Goal: Task Accomplishment & Management: Manage account settings

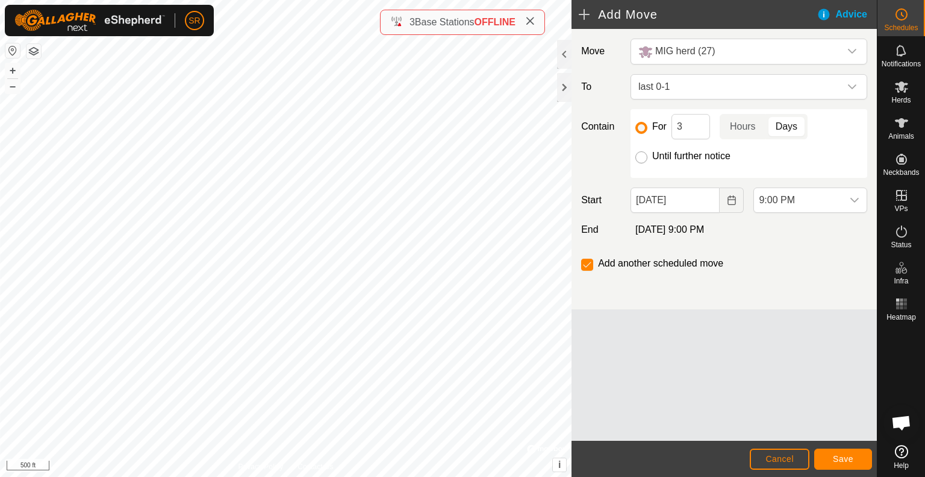
click at [642, 157] on input "Until further notice" at bounding box center [642, 157] width 12 height 12
radio input "true"
checkbox input "false"
click at [728, 200] on icon "Choose Date" at bounding box center [732, 200] width 8 height 10
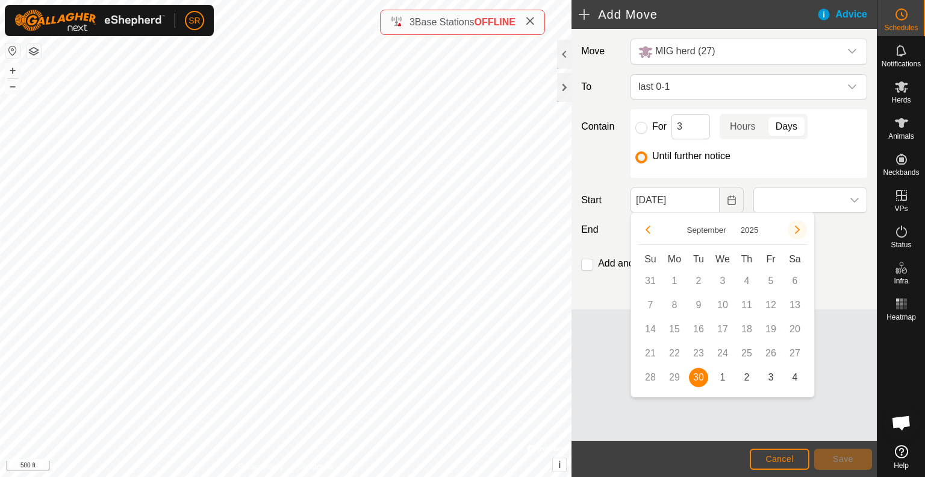
click at [793, 233] on button "Next Month" at bounding box center [797, 229] width 19 height 19
click at [718, 283] on span "1" at bounding box center [722, 280] width 19 height 19
type input "[DATE]"
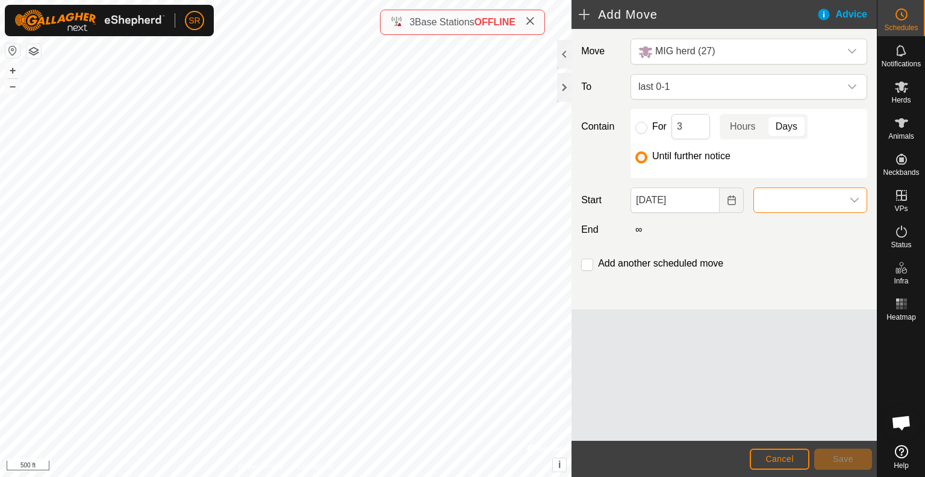
click at [831, 193] on span at bounding box center [798, 200] width 89 height 24
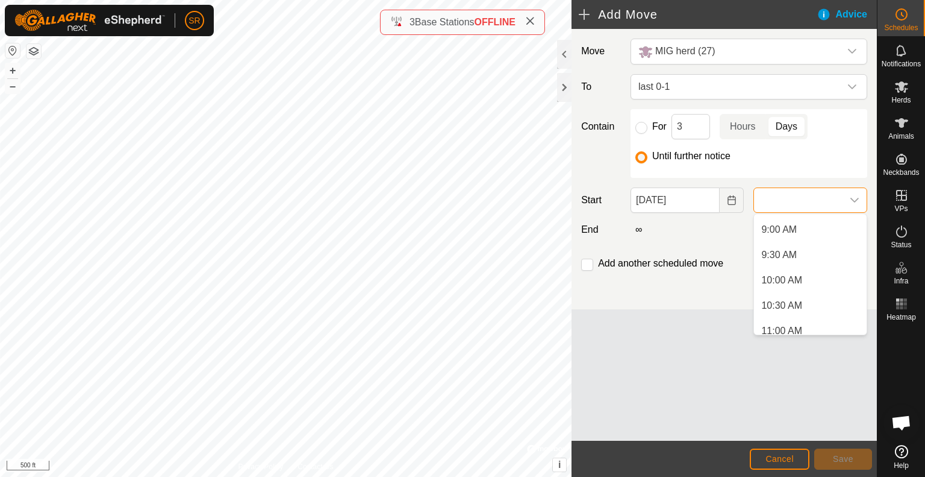
scroll to position [450, 0]
click at [807, 274] on li "10:00 AM" at bounding box center [810, 282] width 113 height 24
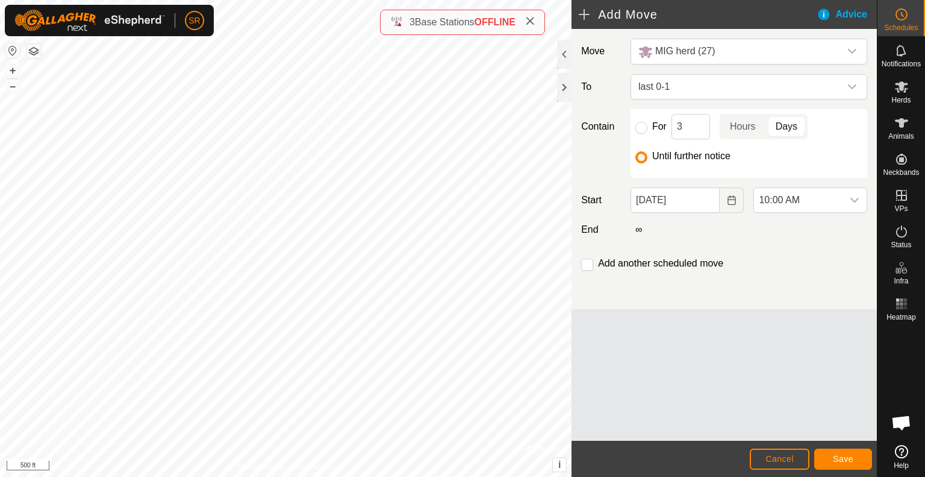
click at [580, 262] on div "Add another scheduled move" at bounding box center [725, 268] width 296 height 24
click at [583, 265] on input "checkbox" at bounding box center [587, 264] width 12 height 12
checkbox input "true"
click at [643, 127] on input "For" at bounding box center [642, 128] width 12 height 12
radio input "true"
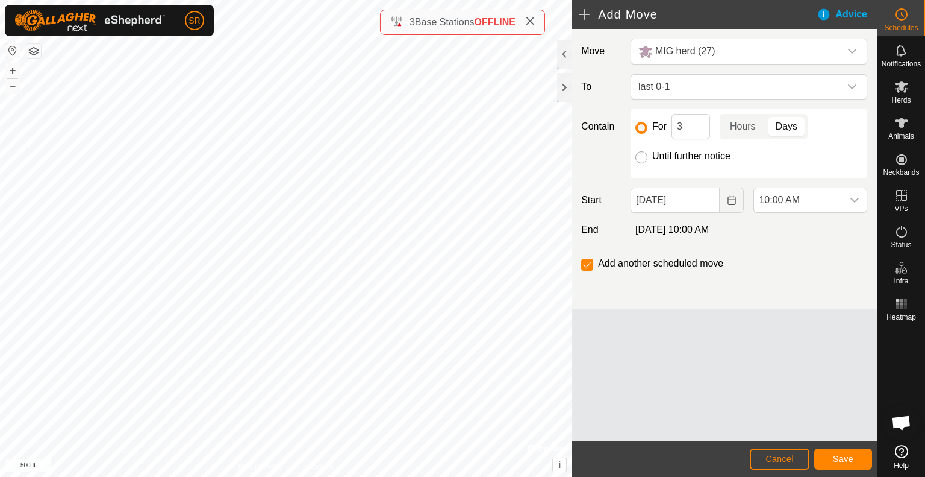
click at [639, 156] on input "Until further notice" at bounding box center [642, 157] width 12 height 12
radio input "true"
click at [586, 260] on input "checkbox" at bounding box center [587, 264] width 12 height 12
checkbox input "true"
click at [645, 128] on input "For" at bounding box center [642, 128] width 12 height 12
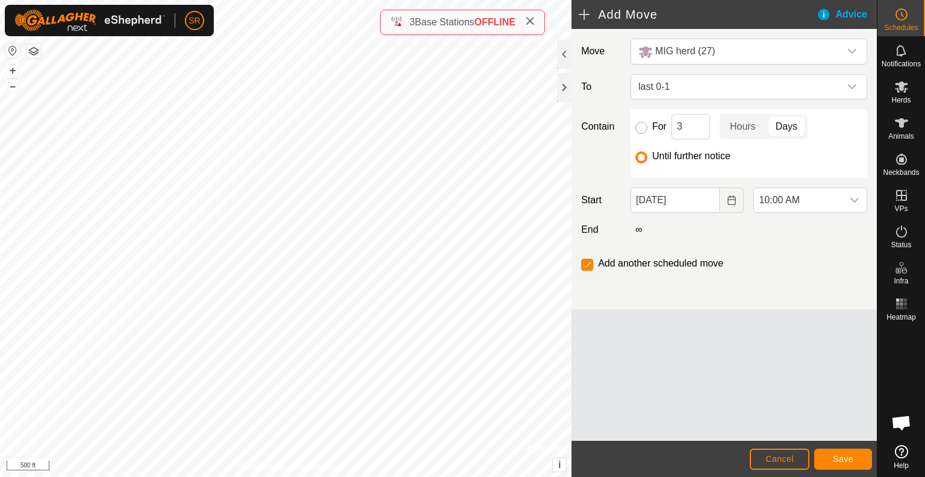
radio input "true"
click at [692, 127] on input "3" at bounding box center [691, 126] width 39 height 25
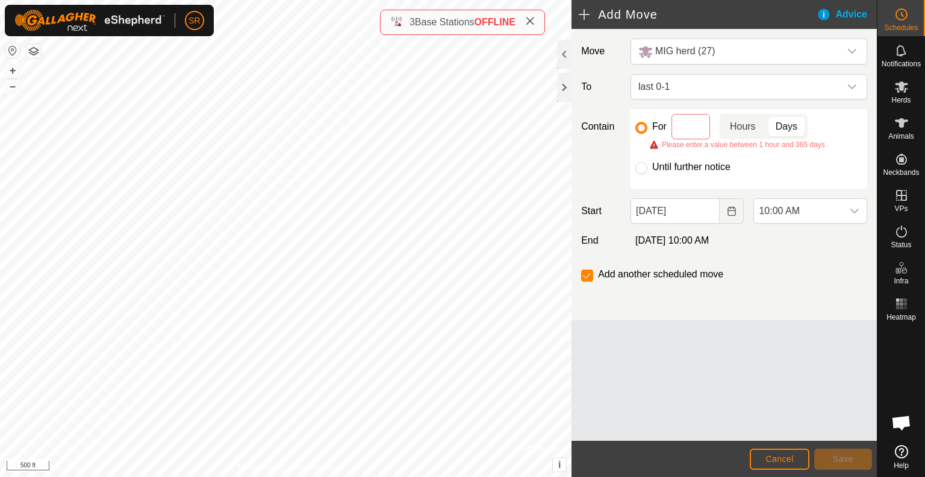
click at [752, 124] on p-togglebutton "Hours" at bounding box center [743, 126] width 46 height 25
click at [683, 125] on input at bounding box center [691, 126] width 39 height 25
type input "3"
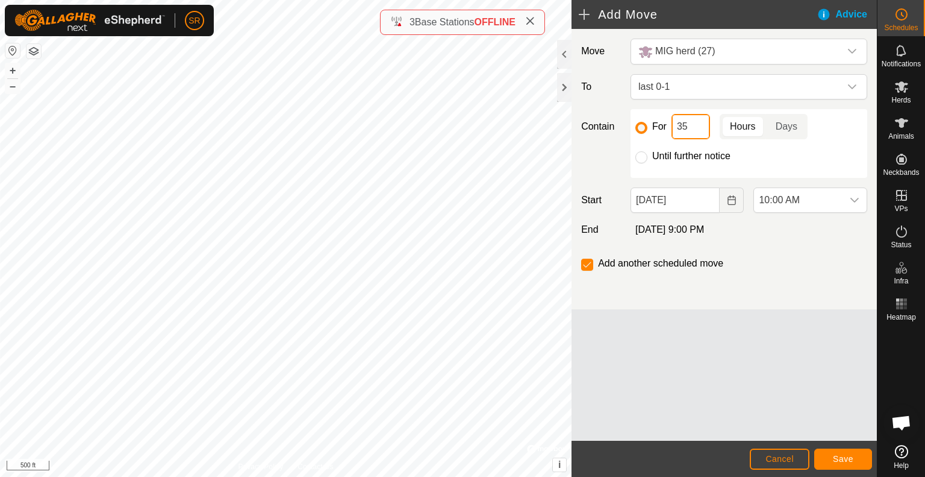
type input "3"
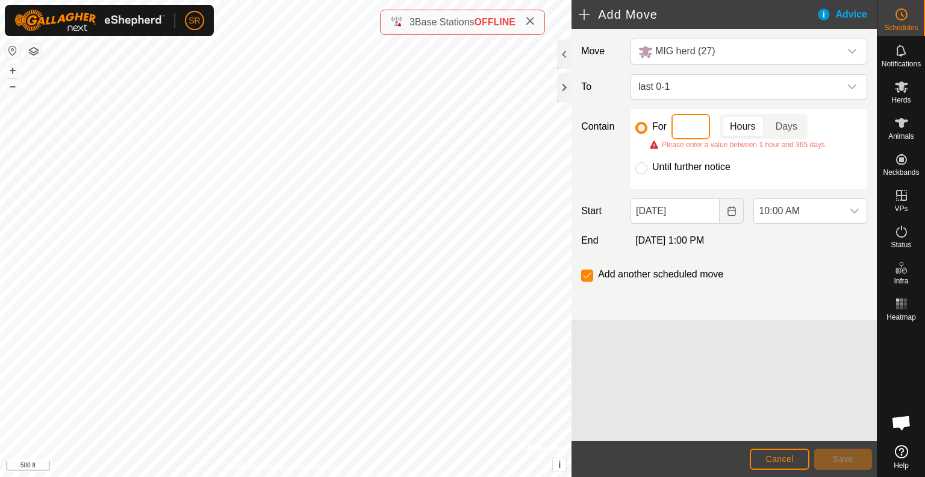
type input "4"
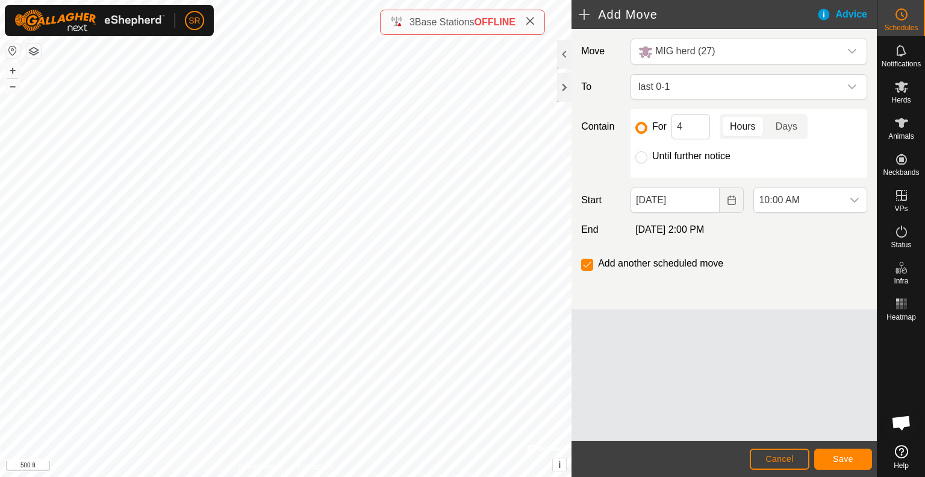
click at [776, 275] on div "Add another scheduled move" at bounding box center [725, 268] width 296 height 24
click at [844, 454] on span "Save" at bounding box center [843, 459] width 20 height 10
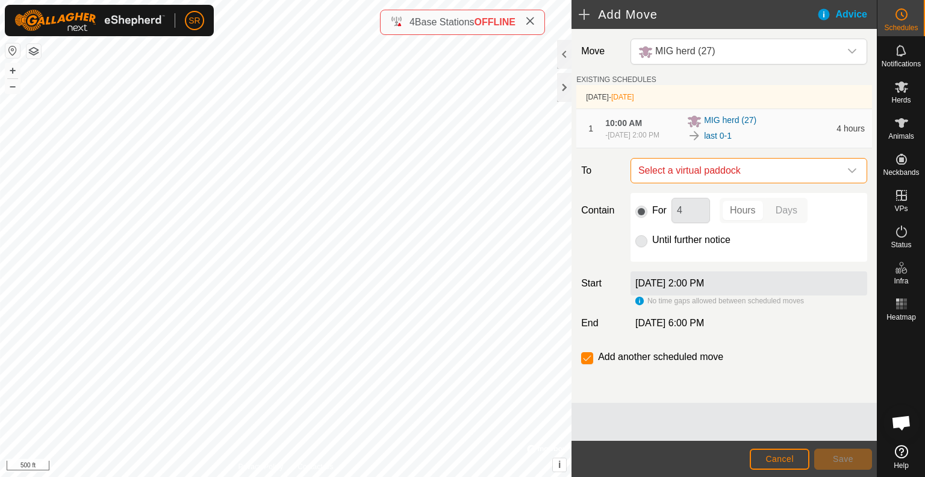
drag, startPoint x: 775, startPoint y: 166, endPoint x: 788, endPoint y: 171, distance: 14.3
click at [788, 171] on span "Select a virtual paddock" at bounding box center [737, 170] width 207 height 24
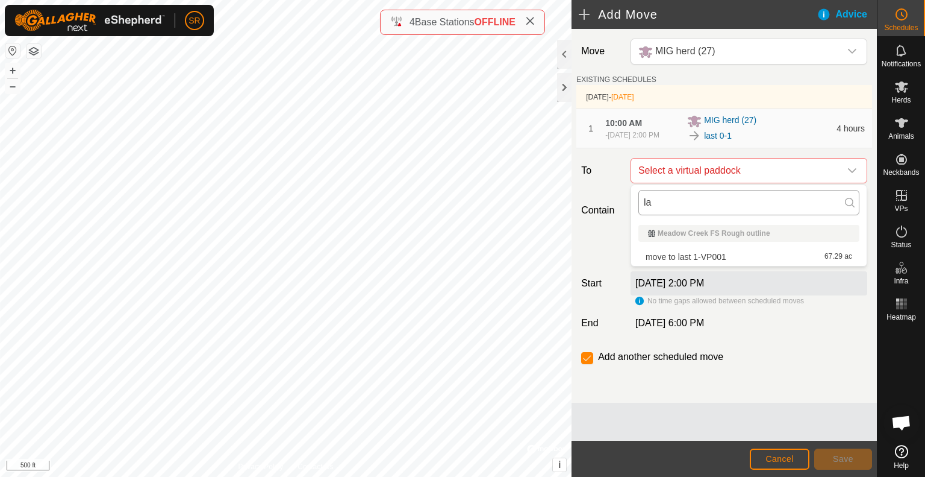
type input "l"
click at [625, 186] on div "Move MIG herd (27) EXISTING SCHEDULES [DATE] - [DATE] 1 10:00 AM - [DATE] 2:00 …" at bounding box center [724, 216] width 305 height 374
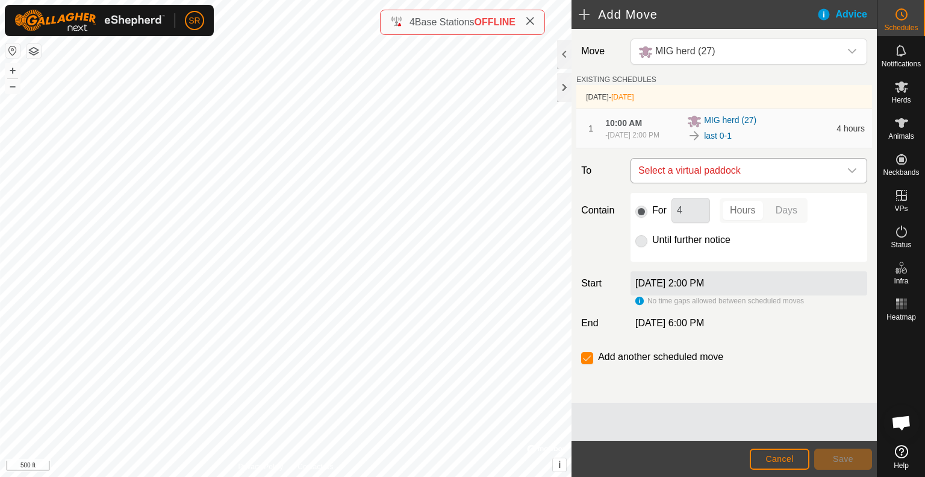
click at [700, 175] on span "Select a virtual paddock" at bounding box center [737, 170] width 207 height 24
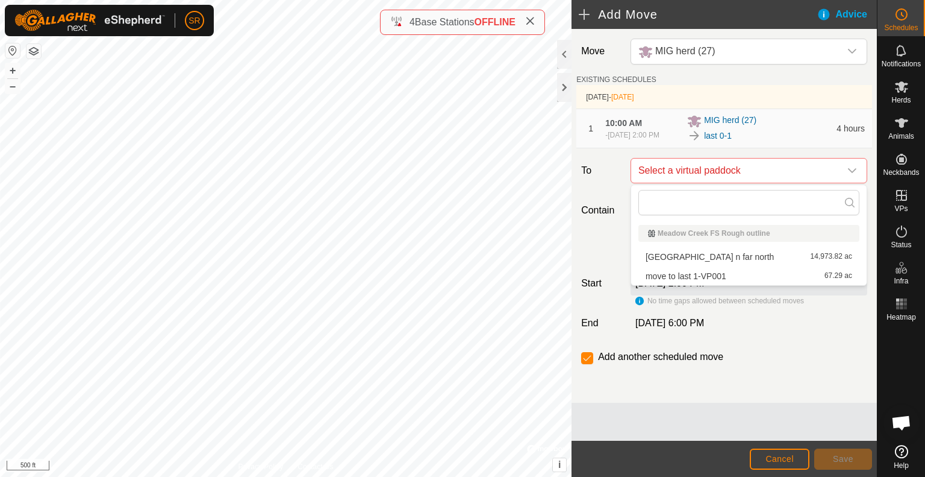
click at [850, 200] on icon at bounding box center [850, 203] width 10 height 10
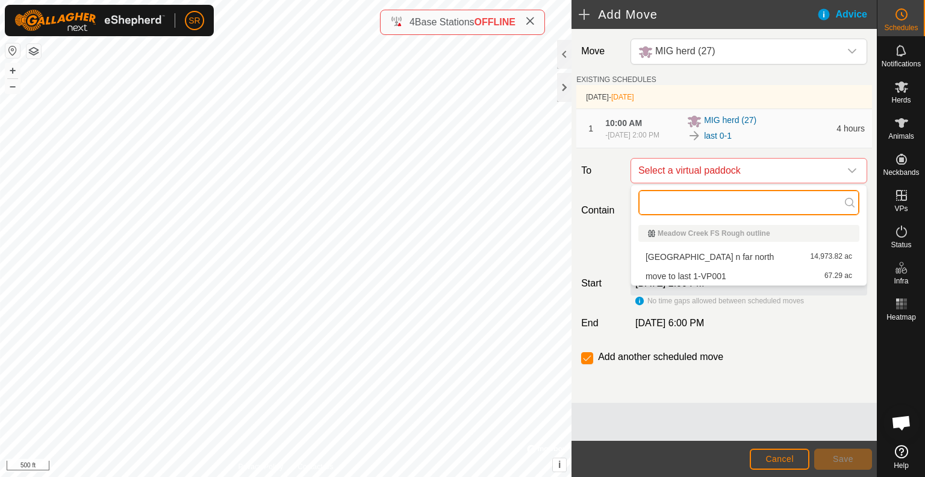
click at [813, 203] on input "text" at bounding box center [749, 202] width 221 height 25
type input "last 1"
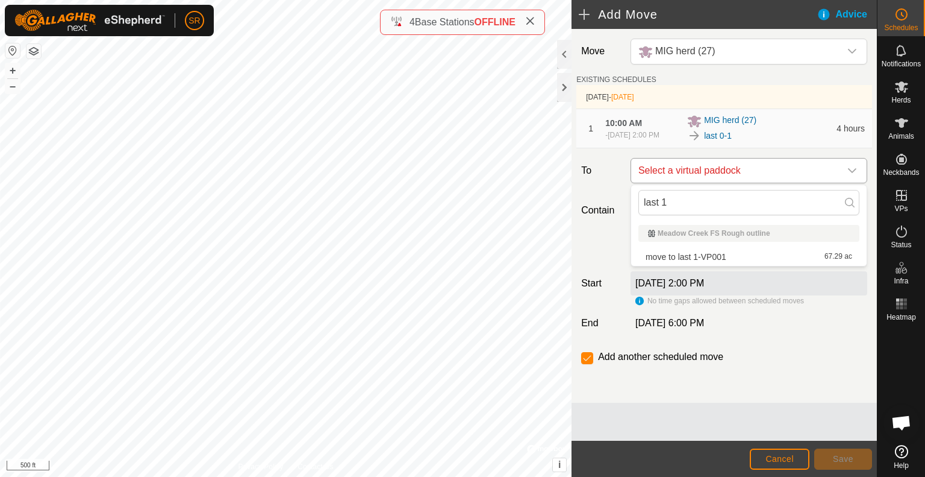
click at [775, 178] on span "Select a virtual paddock" at bounding box center [737, 170] width 207 height 24
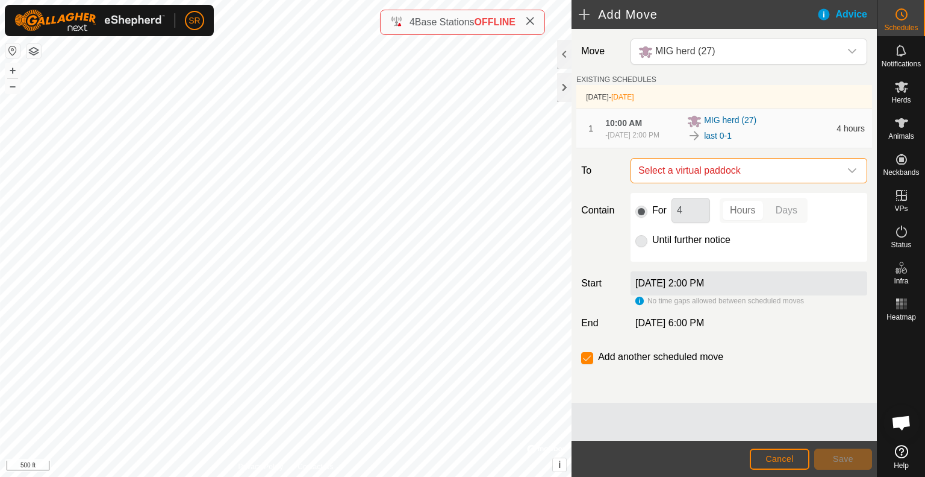
click at [852, 171] on icon "dropdown trigger" at bounding box center [853, 171] width 10 height 10
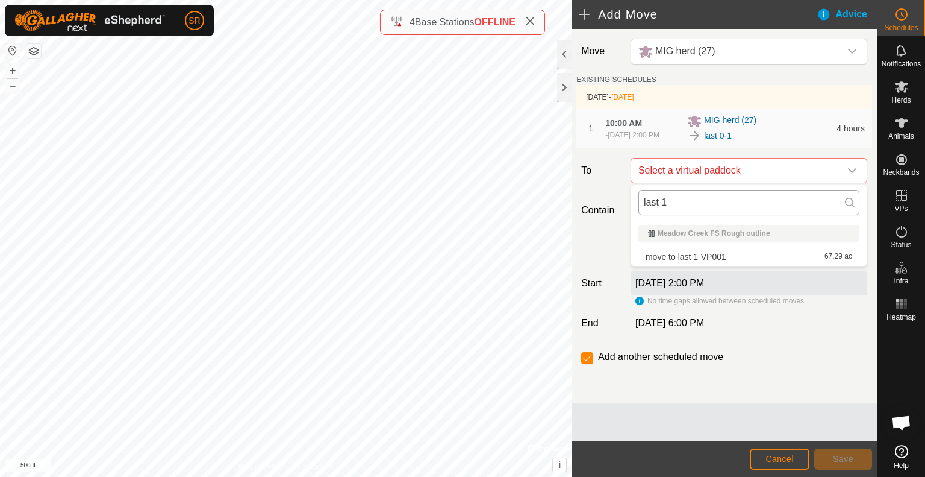
click at [720, 197] on input "last 1" at bounding box center [749, 202] width 221 height 25
click at [770, 207] on input "last 1" at bounding box center [749, 202] width 221 height 25
click at [614, 189] on div "Move MIG herd (27) EXISTING SCHEDULES [DATE] - [DATE] 1 10:00 AM - [DATE] 2:00 …" at bounding box center [724, 216] width 305 height 374
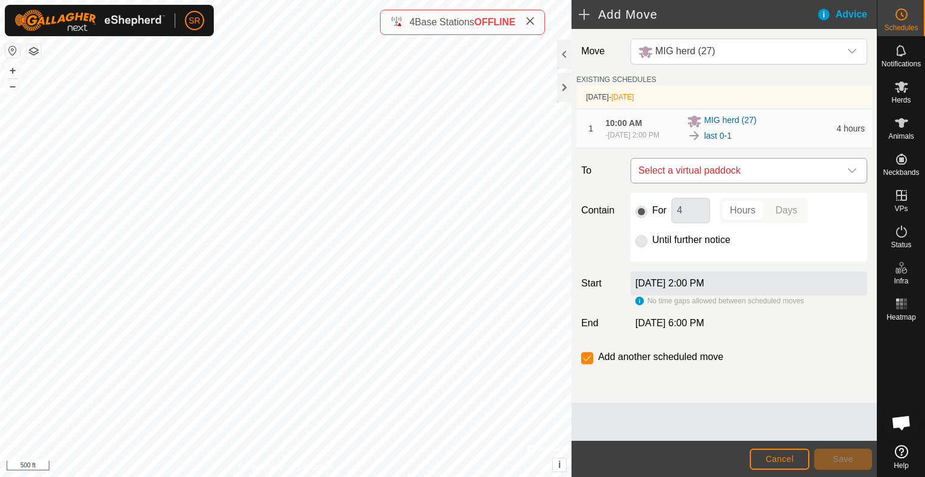
click at [851, 168] on icon "dropdown trigger" at bounding box center [853, 171] width 10 height 10
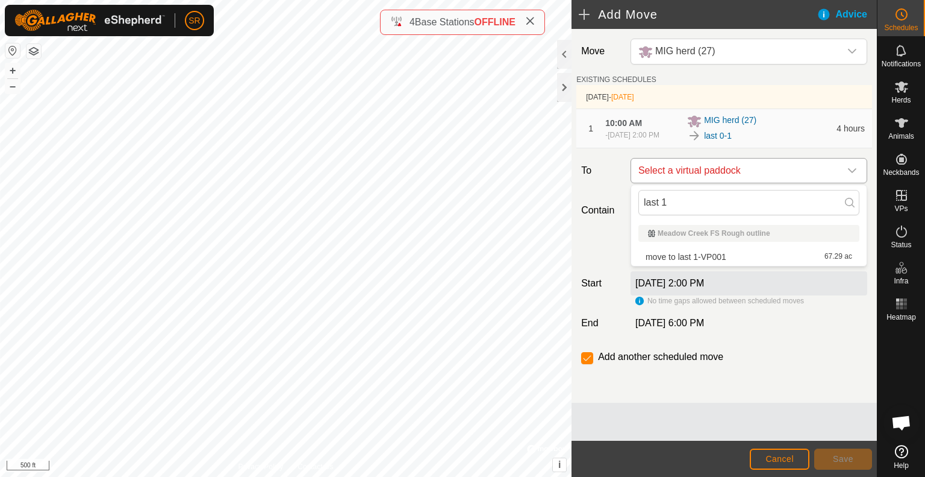
click at [851, 168] on icon "dropdown trigger" at bounding box center [853, 171] width 10 height 10
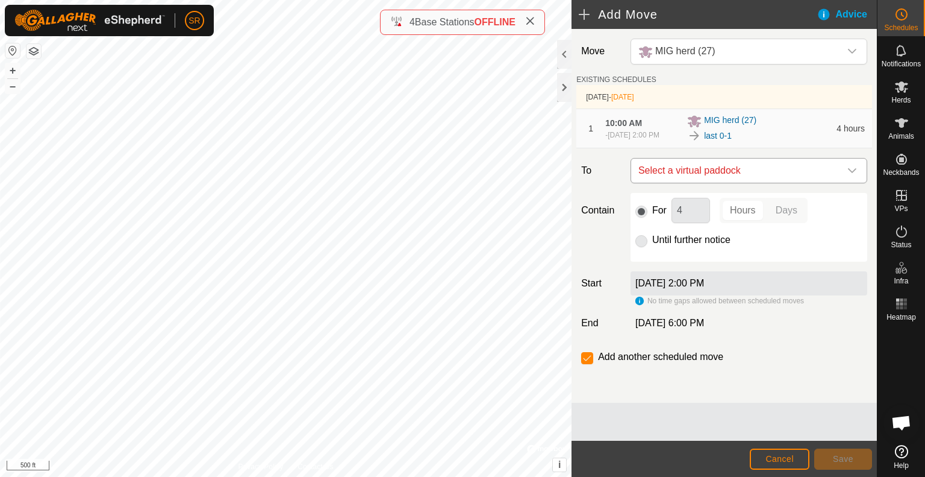
click at [851, 168] on icon "dropdown trigger" at bounding box center [853, 171] width 10 height 10
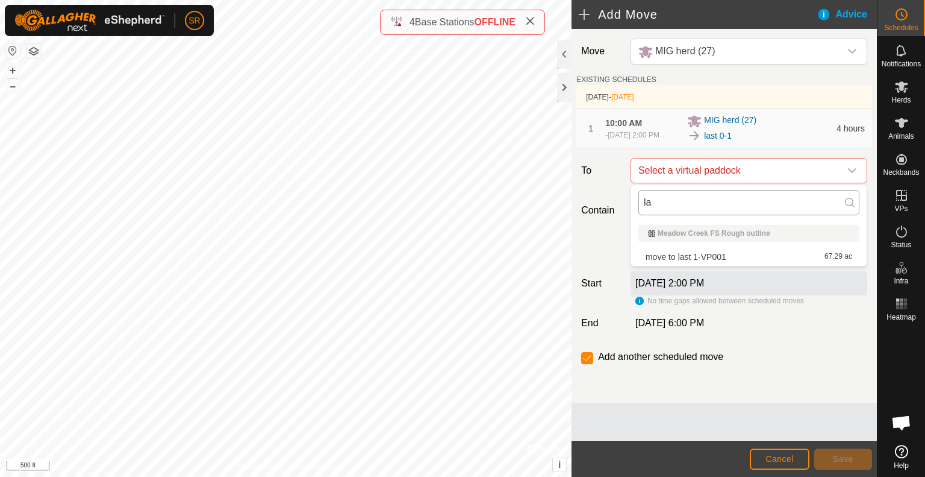
type input "l"
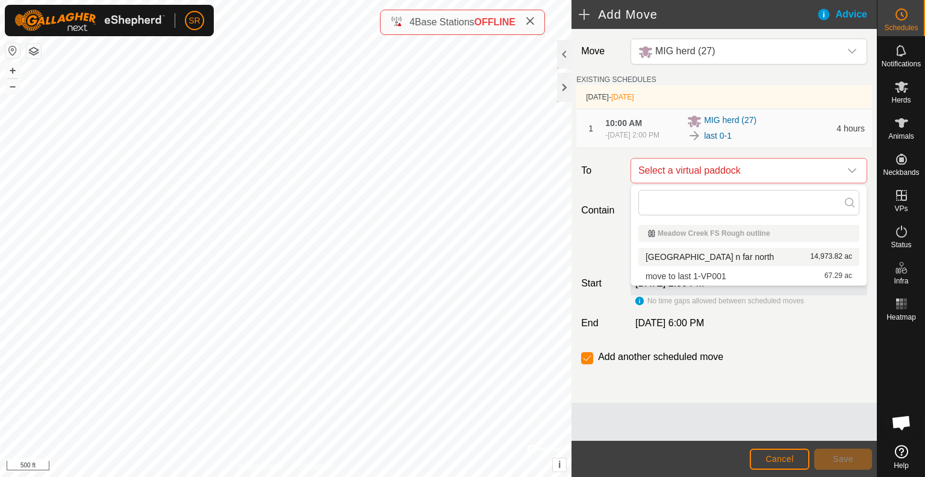
click at [707, 232] on div "Meadow Creek FS Rough outline" at bounding box center [749, 233] width 202 height 7
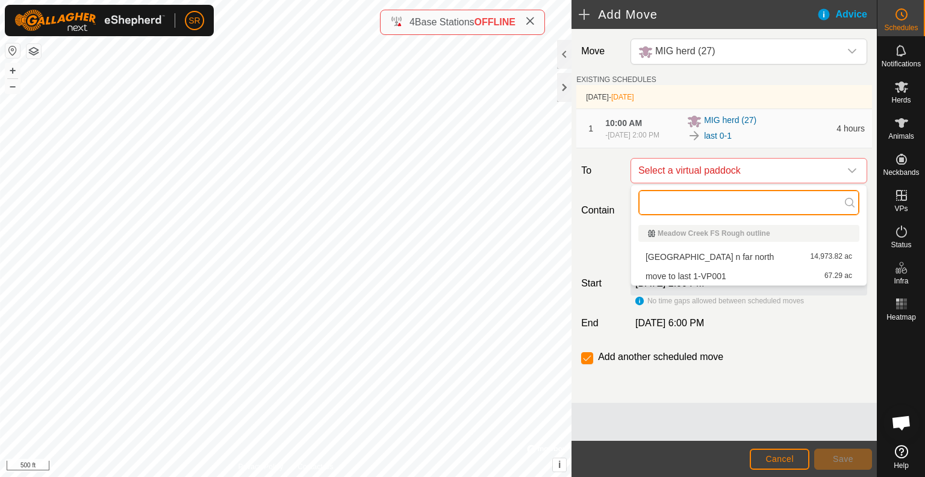
click at [720, 199] on input "text" at bounding box center [749, 202] width 221 height 25
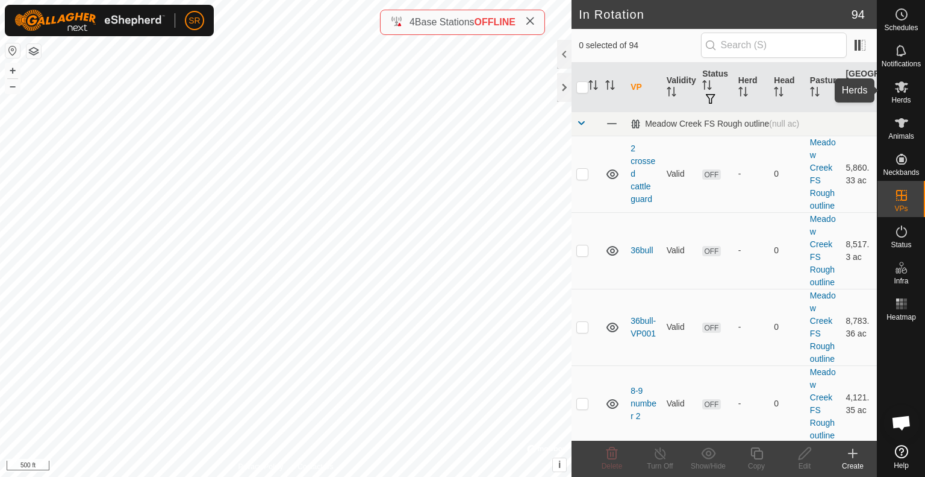
click at [899, 95] on es-mob-svg-icon at bounding box center [902, 86] width 22 height 19
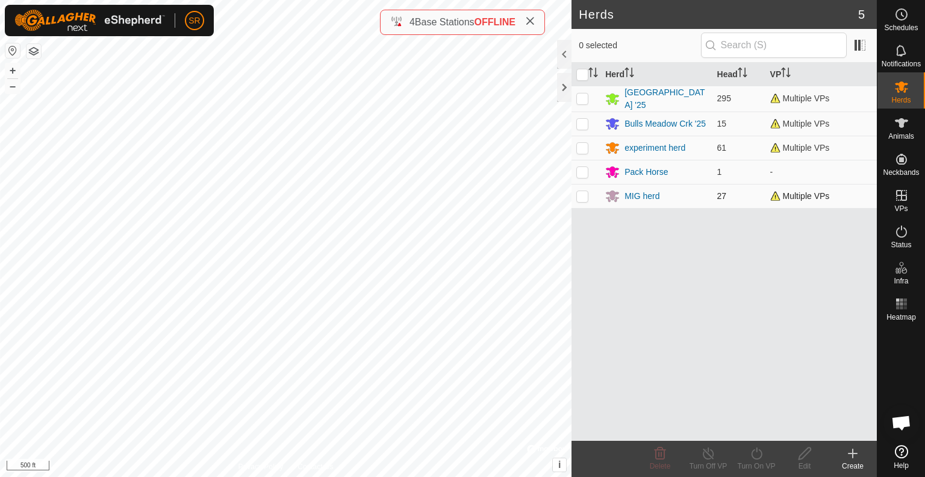
click at [580, 195] on p-checkbox at bounding box center [583, 196] width 12 height 10
checkbox input "true"
click at [763, 460] on div "Turn On VP" at bounding box center [757, 465] width 48 height 11
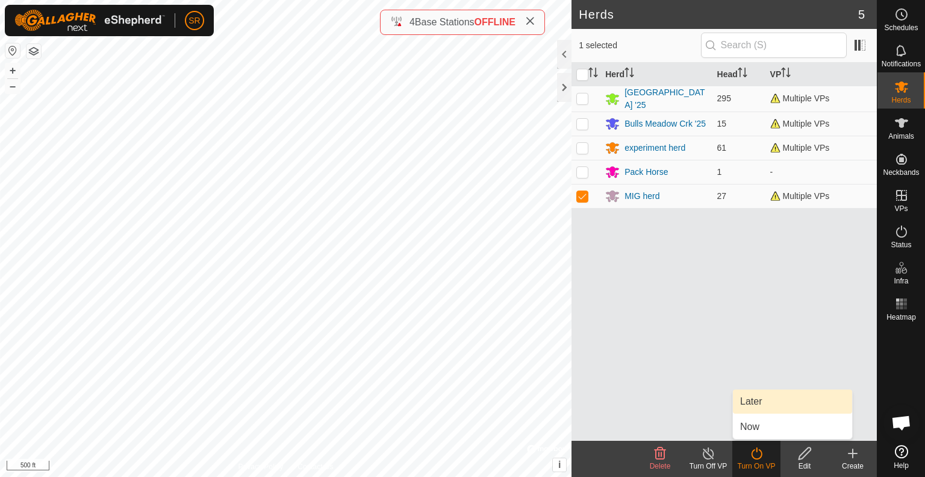
click at [771, 402] on link "Later" at bounding box center [792, 401] width 119 height 24
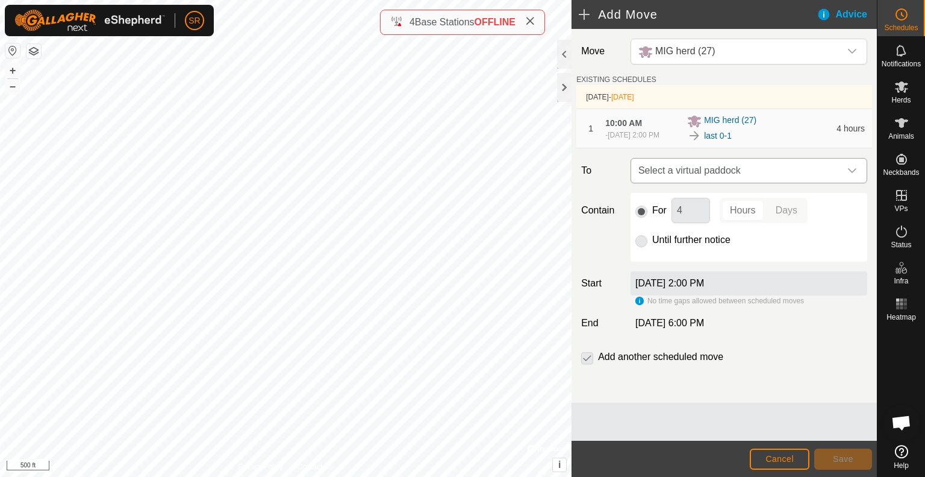
click at [848, 173] on icon "dropdown trigger" at bounding box center [853, 171] width 10 height 10
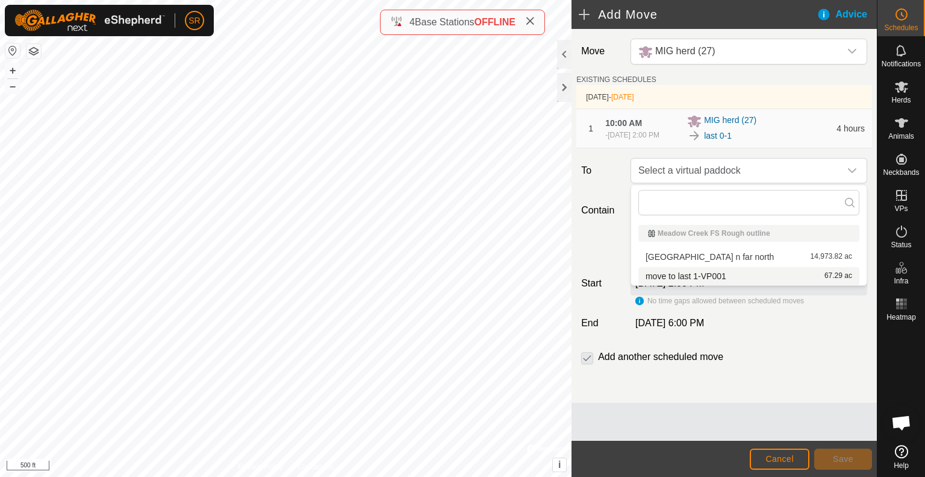
click at [746, 275] on li "move to last 1-VP001 67.29 ac" at bounding box center [749, 276] width 221 height 18
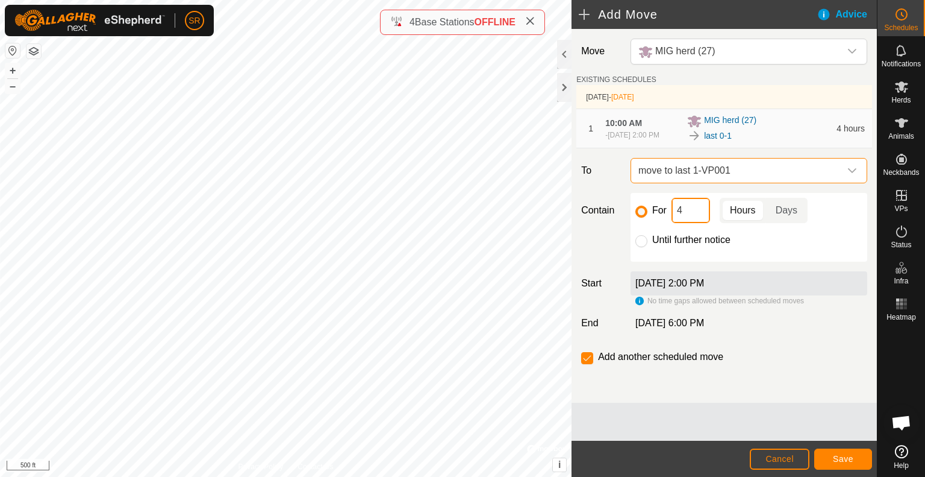
click at [689, 211] on input "4" at bounding box center [691, 210] width 39 height 25
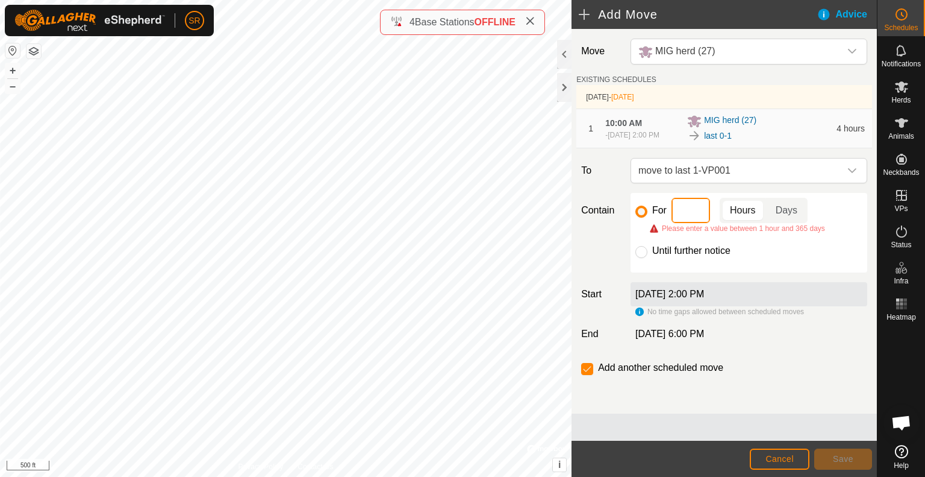
type input "1"
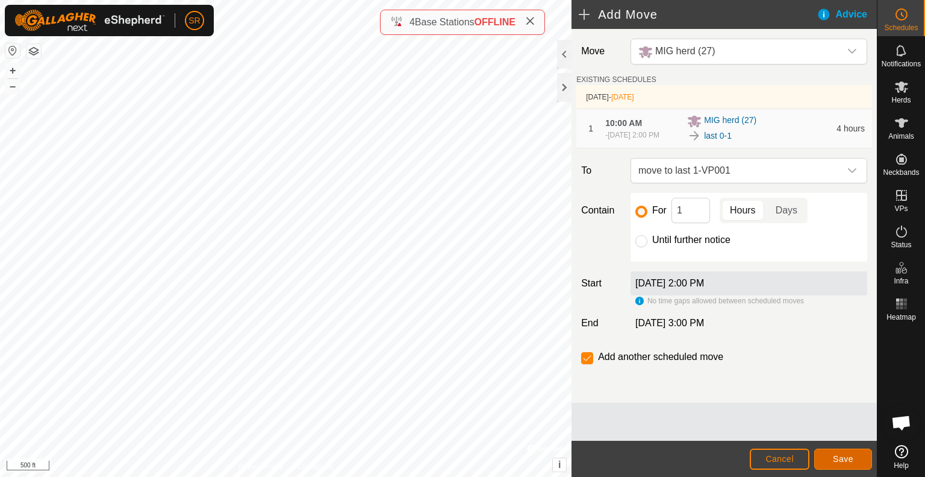
click at [836, 457] on span "Save" at bounding box center [843, 459] width 20 height 10
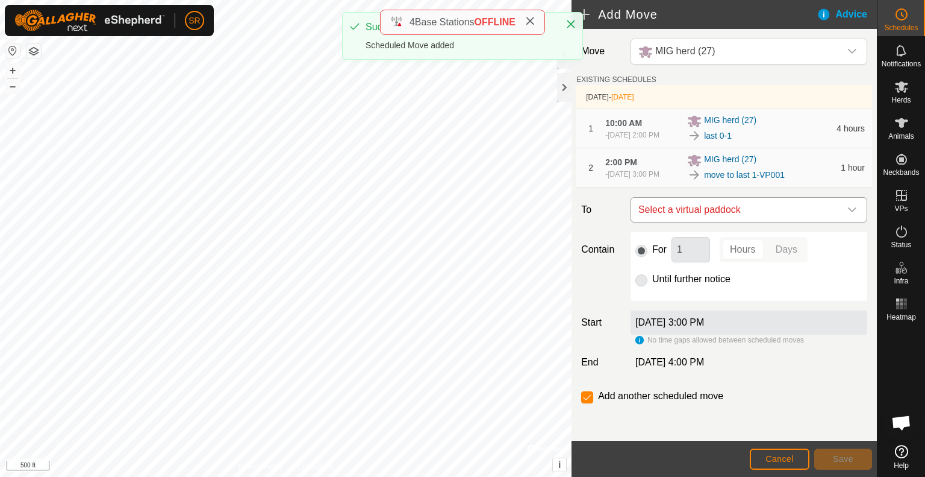
click at [817, 208] on span "Select a virtual paddock" at bounding box center [737, 210] width 207 height 24
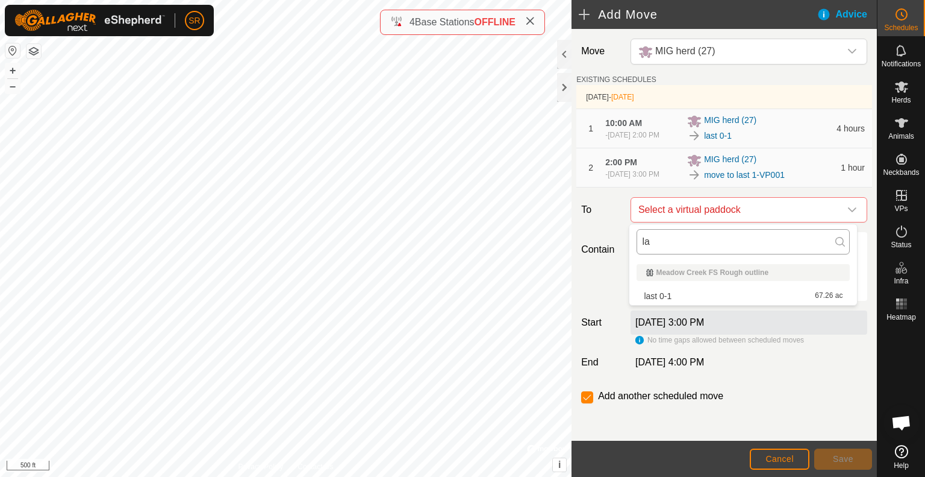
type input "l"
click at [612, 298] on div "Contain For 1 Hours Days Until further notice" at bounding box center [725, 266] width 296 height 69
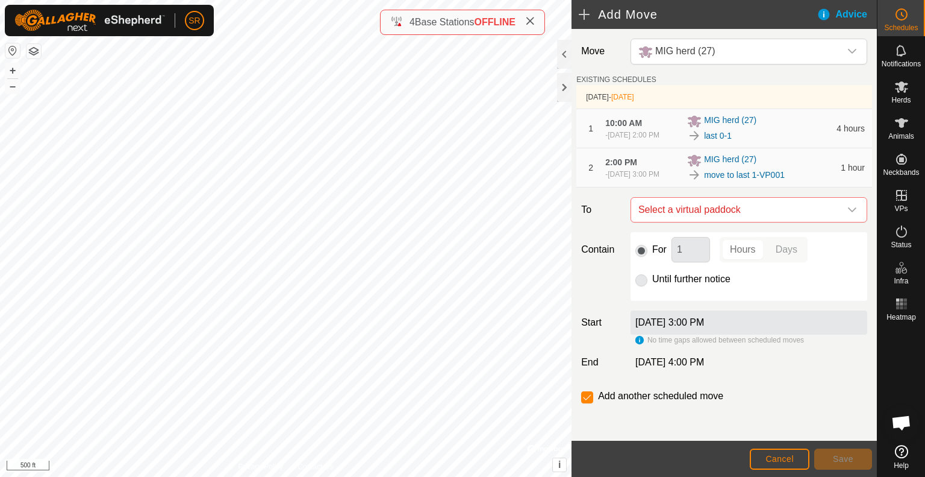
click at [644, 280] on p-radiobutton at bounding box center [642, 279] width 12 height 14
click at [641, 279] on p-radiobutton at bounding box center [642, 279] width 12 height 14
click at [670, 201] on span "Select a virtual paddock" at bounding box center [737, 210] width 207 height 24
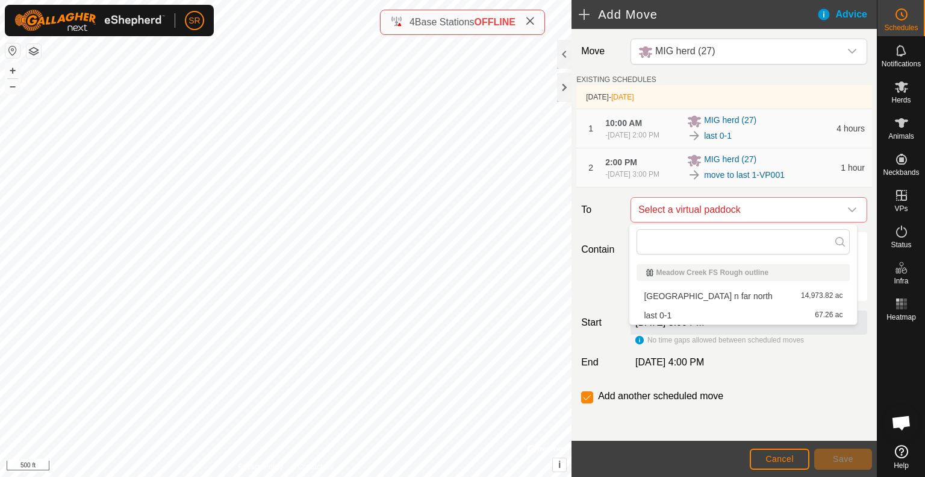
click at [671, 318] on li "last 0-1 67.26 ac" at bounding box center [743, 315] width 213 height 18
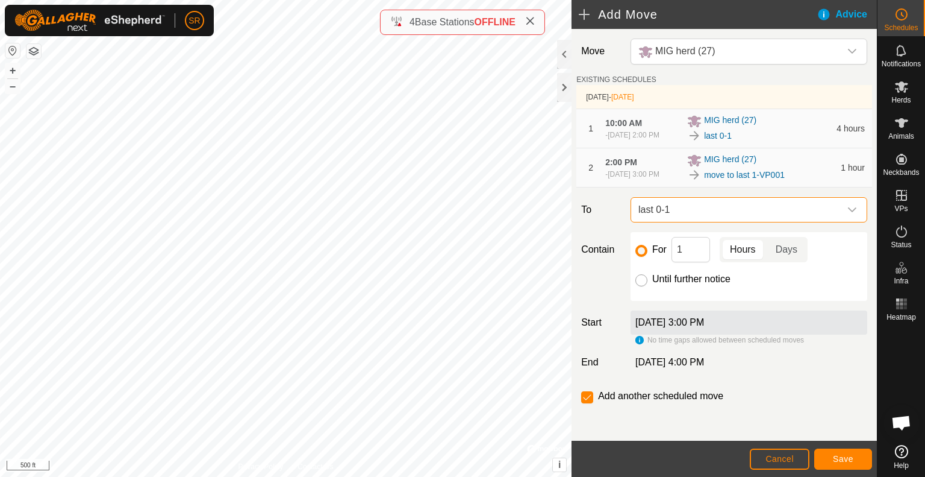
click at [639, 279] on input "Until further notice" at bounding box center [642, 280] width 12 height 12
radio input "true"
checkbox input "false"
click at [642, 248] on input "For" at bounding box center [642, 251] width 12 height 12
radio input "true"
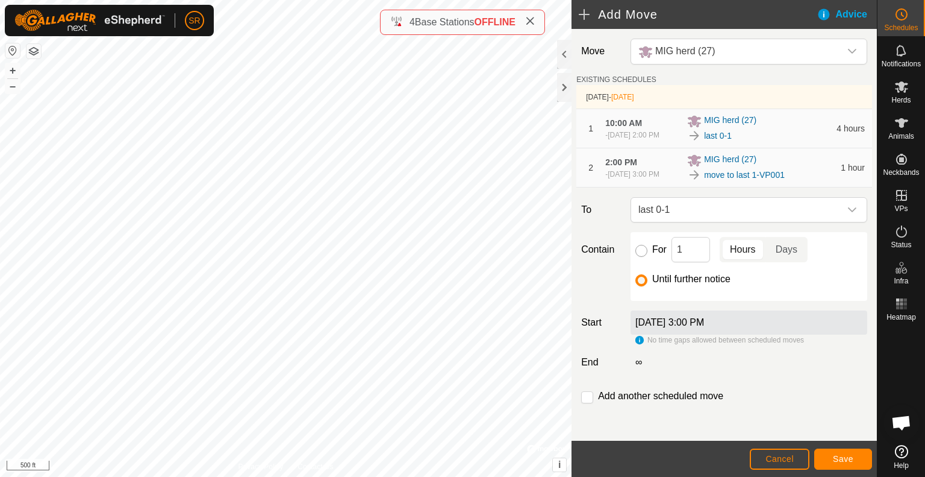
checkbox input "true"
click at [721, 204] on span "last 0-1" at bounding box center [737, 210] width 207 height 24
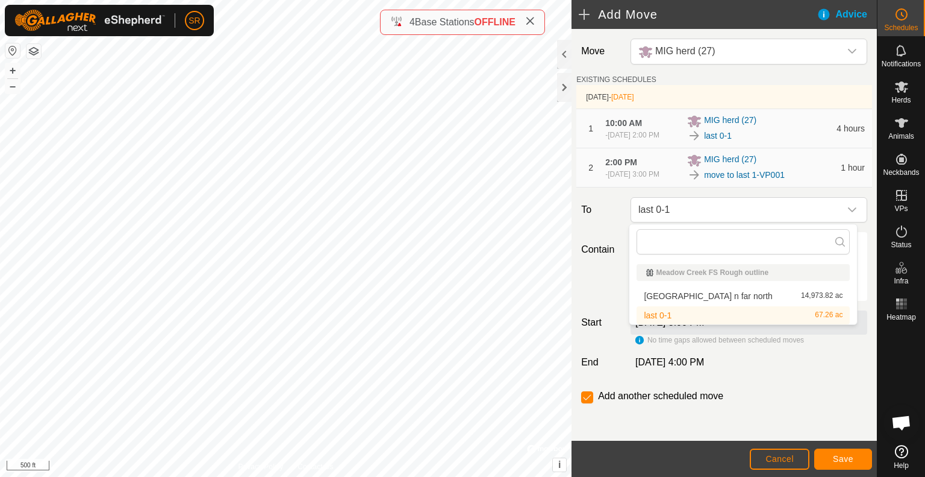
click at [619, 274] on div "Contain For 1 Hours Days Until further notice" at bounding box center [725, 266] width 296 height 69
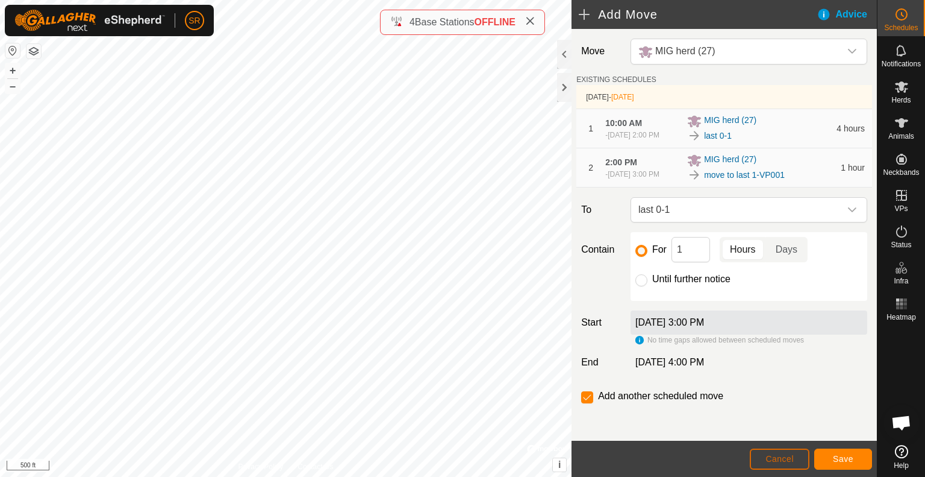
click at [779, 457] on span "Cancel" at bounding box center [780, 459] width 28 height 10
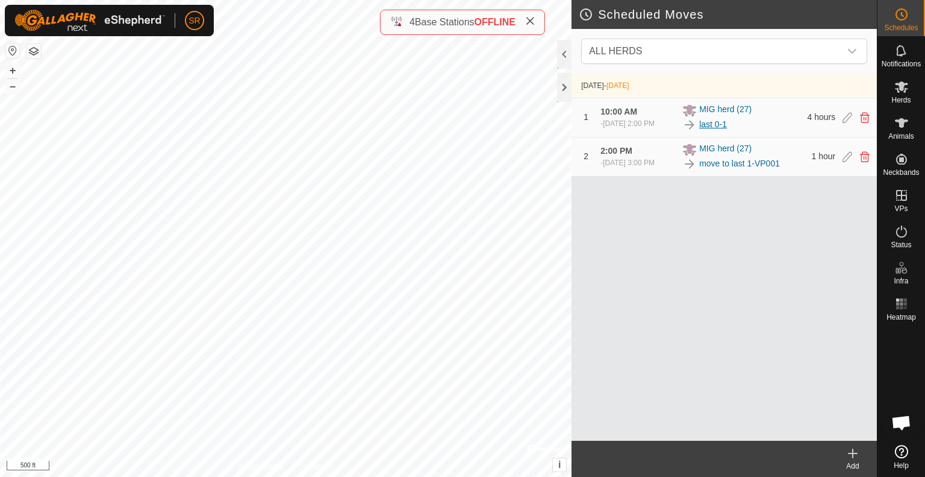
click at [719, 123] on link "last 0-1" at bounding box center [714, 124] width 28 height 13
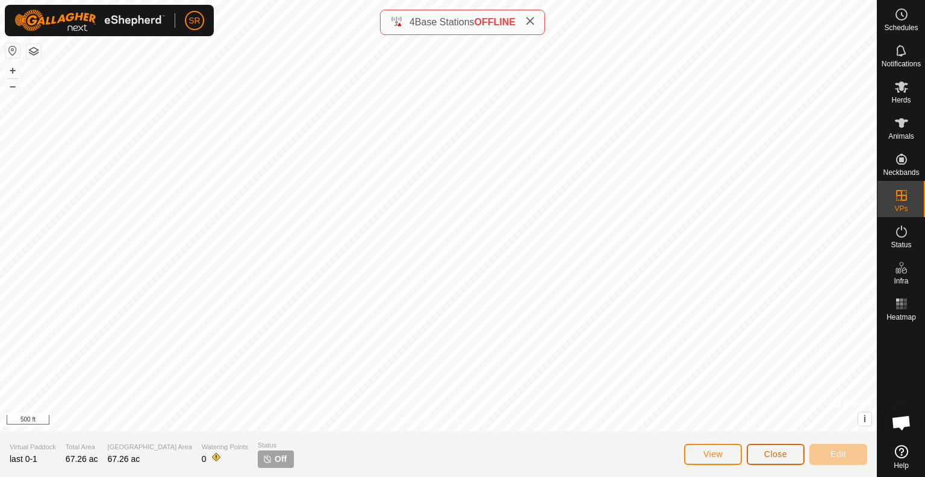
click at [783, 457] on span "Close" at bounding box center [776, 454] width 23 height 10
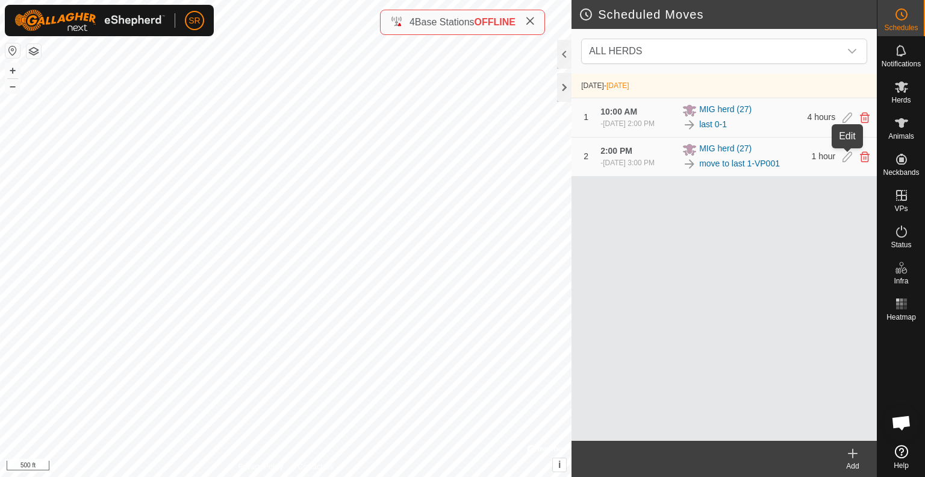
click at [848, 156] on icon at bounding box center [848, 156] width 10 height 11
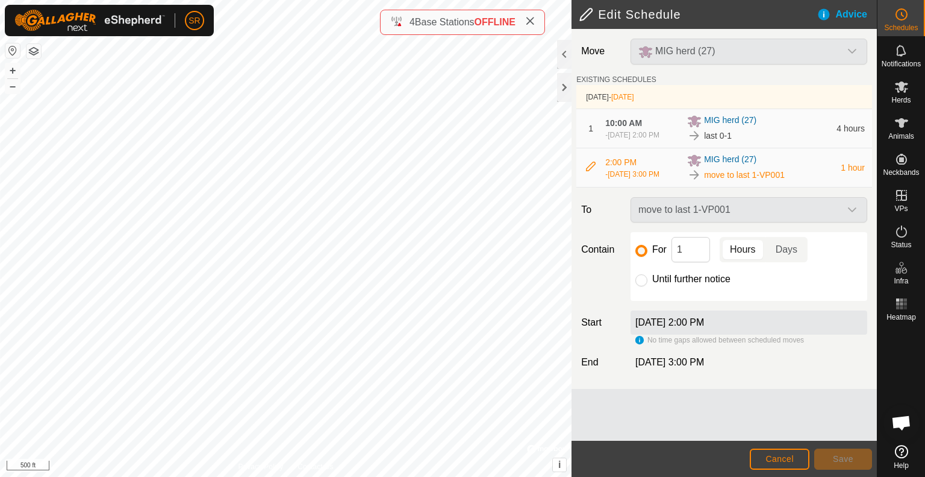
click at [829, 209] on div "move to last 1-VP001" at bounding box center [749, 209] width 246 height 25
click at [851, 207] on div "move to last 1-VP001" at bounding box center [749, 209] width 246 height 25
click at [794, 206] on div "move to last 1-VP001" at bounding box center [749, 209] width 246 height 25
click at [780, 452] on button "Cancel" at bounding box center [780, 458] width 60 height 21
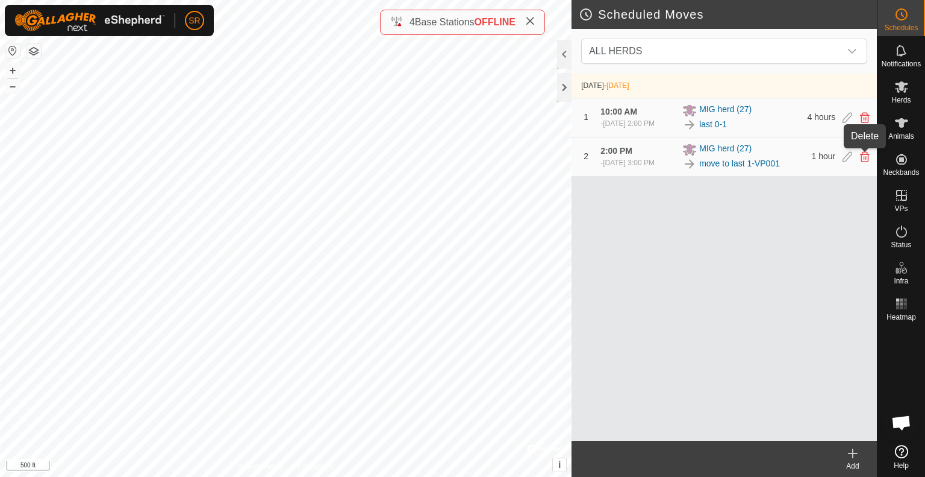
click at [863, 156] on icon at bounding box center [865, 156] width 10 height 11
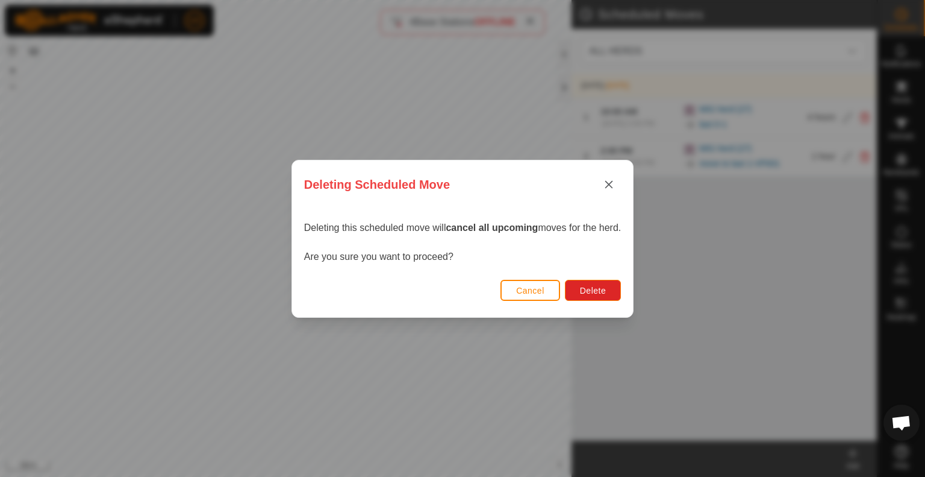
click at [554, 287] on button "Cancel" at bounding box center [531, 290] width 60 height 21
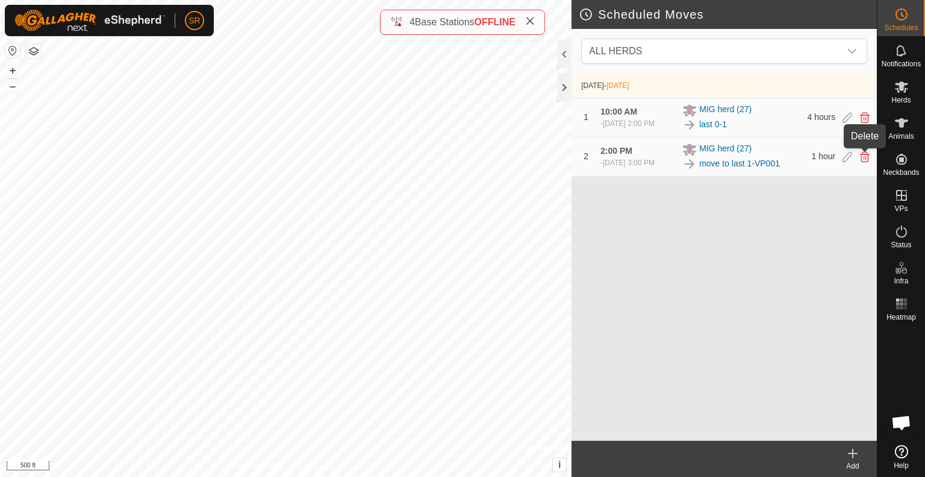
click at [864, 154] on icon at bounding box center [865, 156] width 10 height 11
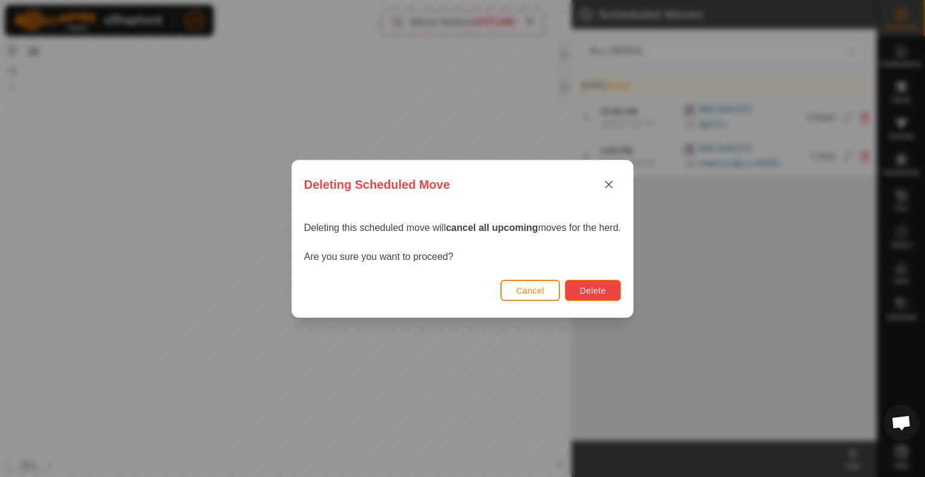
click at [588, 291] on span "Delete" at bounding box center [593, 291] width 26 height 10
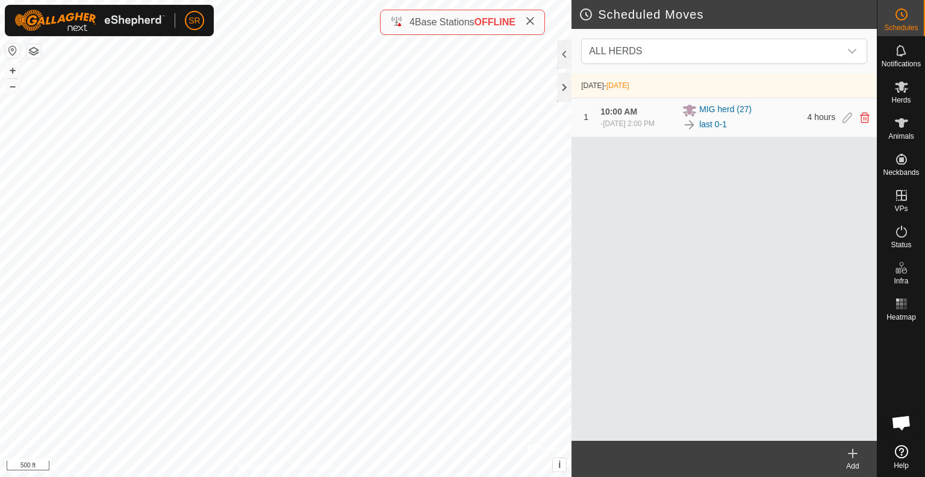
click at [850, 451] on icon at bounding box center [853, 453] width 14 height 14
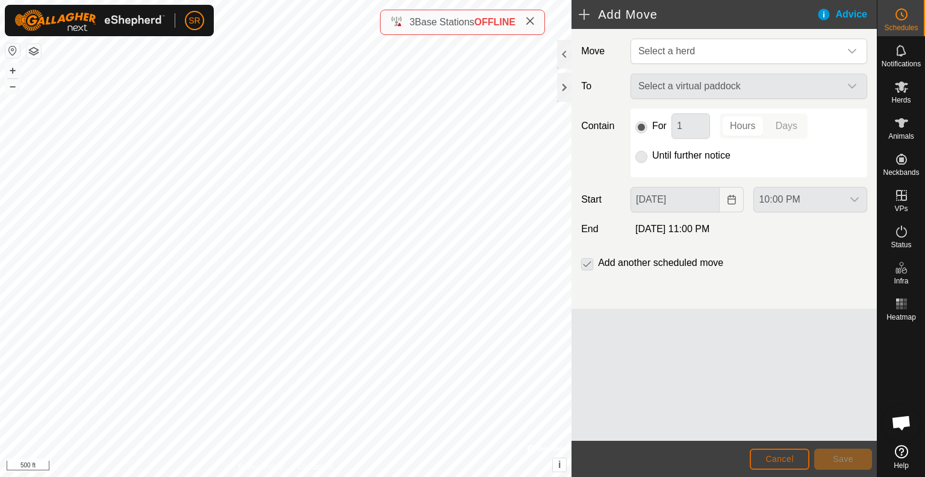
click at [786, 462] on span "Cancel" at bounding box center [780, 459] width 28 height 10
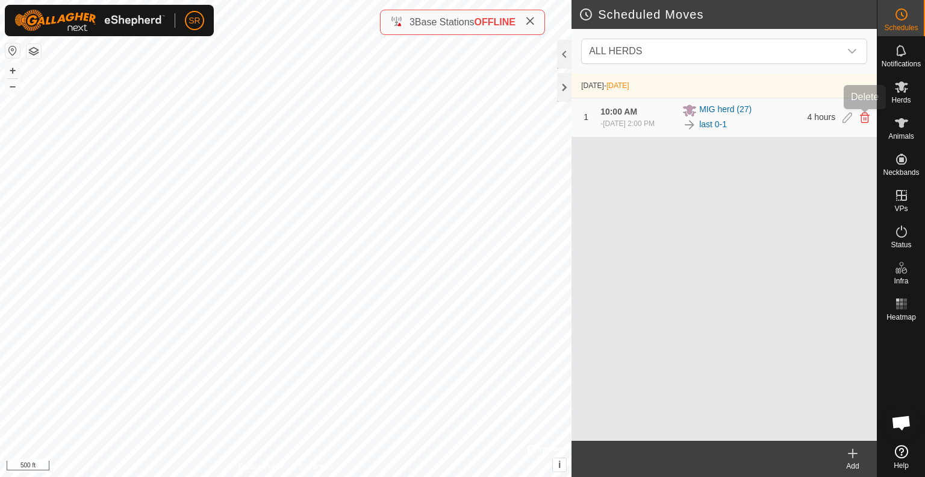
click at [864, 114] on icon at bounding box center [865, 117] width 10 height 11
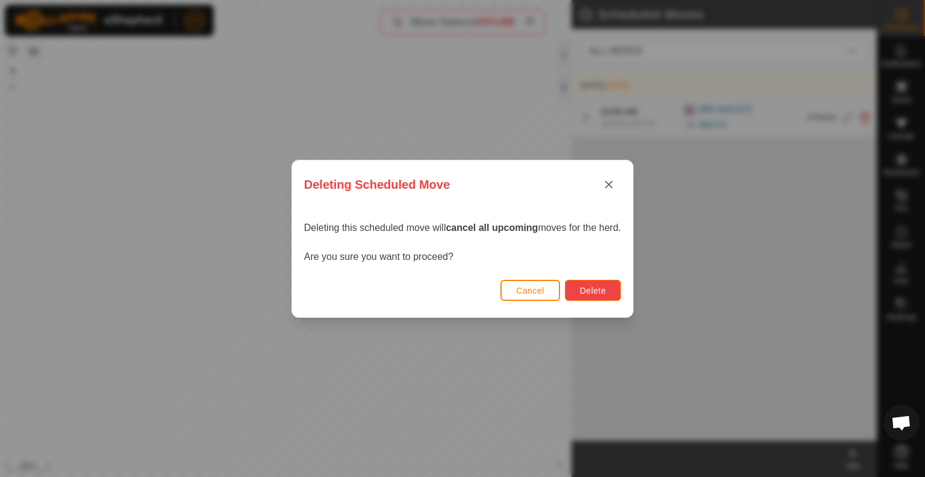
click at [603, 291] on span "Delete" at bounding box center [593, 291] width 26 height 10
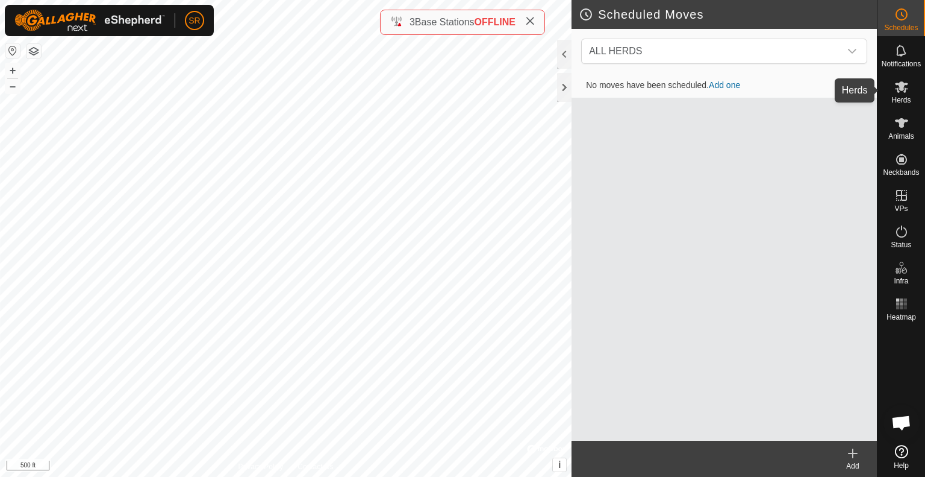
click at [905, 87] on icon at bounding box center [901, 86] width 13 height 11
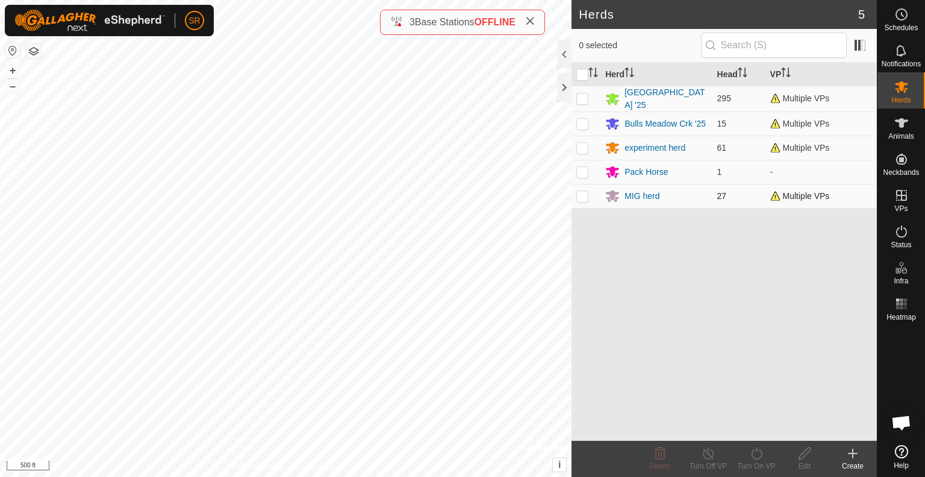
click at [585, 191] on p-checkbox at bounding box center [583, 196] width 12 height 10
checkbox input "true"
click at [756, 455] on icon at bounding box center [757, 453] width 15 height 14
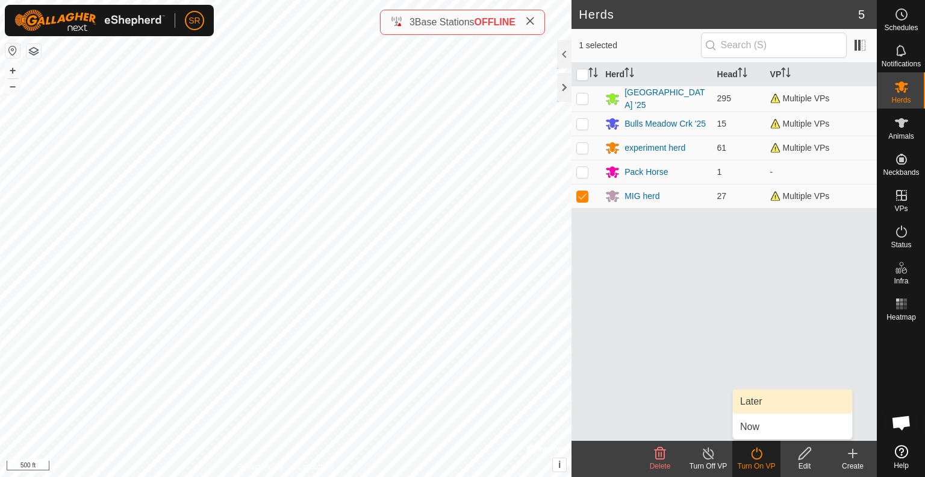
click at [778, 409] on link "Later" at bounding box center [792, 401] width 119 height 24
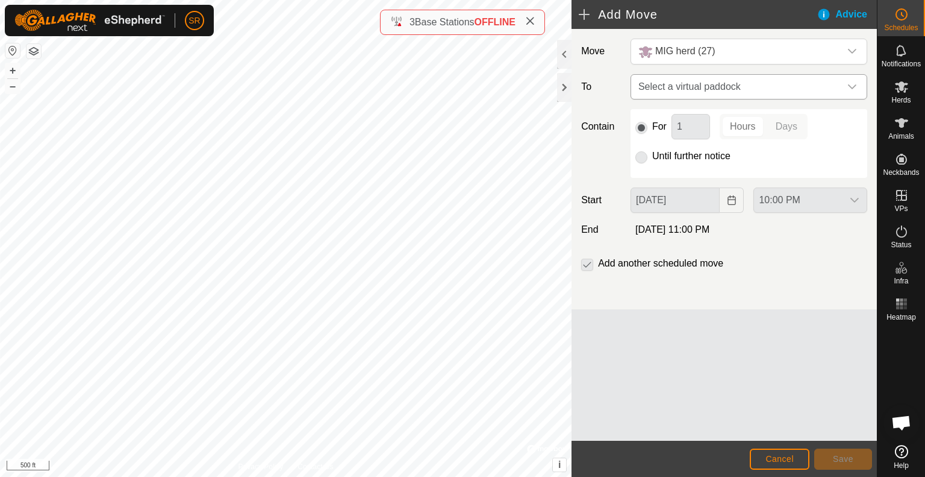
click at [700, 90] on span "Select a virtual paddock" at bounding box center [737, 87] width 207 height 24
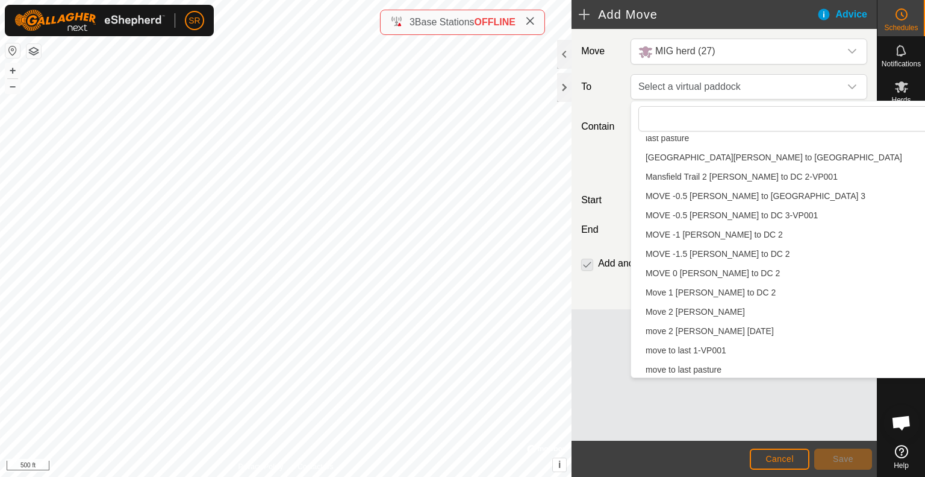
scroll to position [1212, 0]
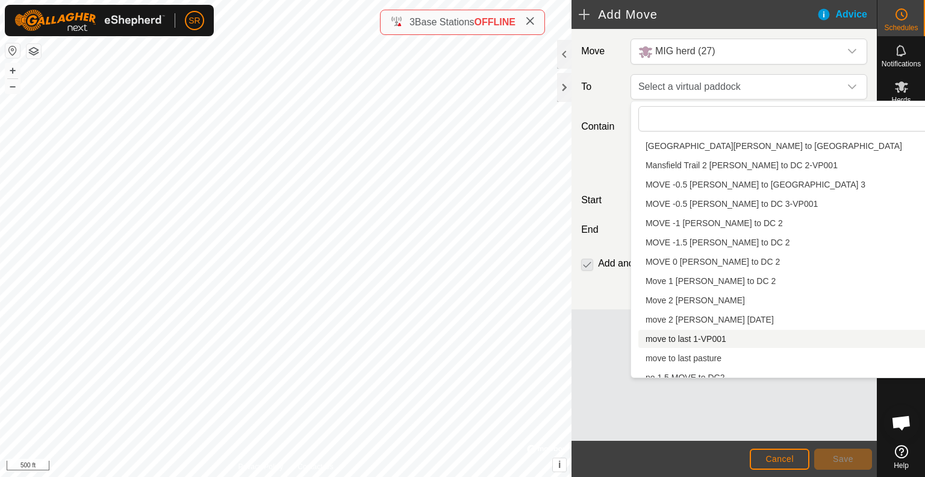
click at [677, 339] on li "move to last 1-VP001 67.29 ac" at bounding box center [838, 339] width 399 height 18
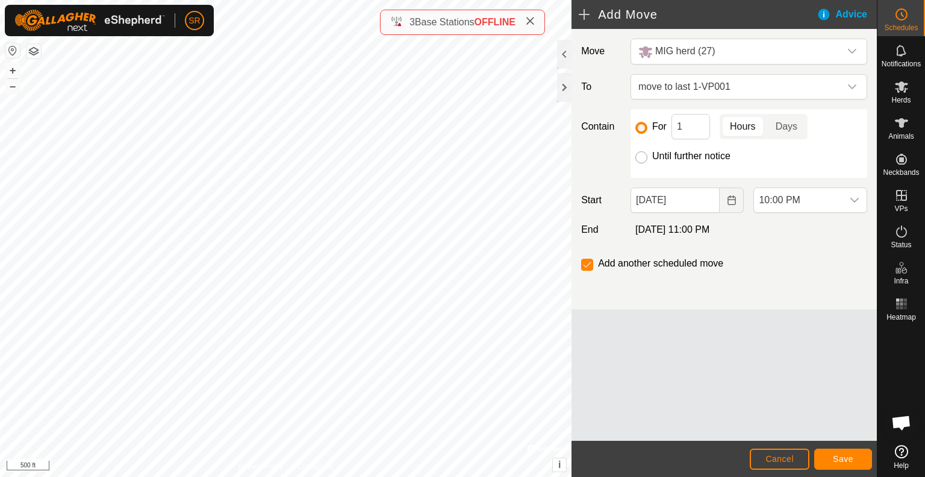
click at [645, 157] on input "Until further notice" at bounding box center [642, 157] width 12 height 12
radio input "true"
checkbox input "false"
click at [731, 204] on button "Choose Date" at bounding box center [732, 199] width 24 height 25
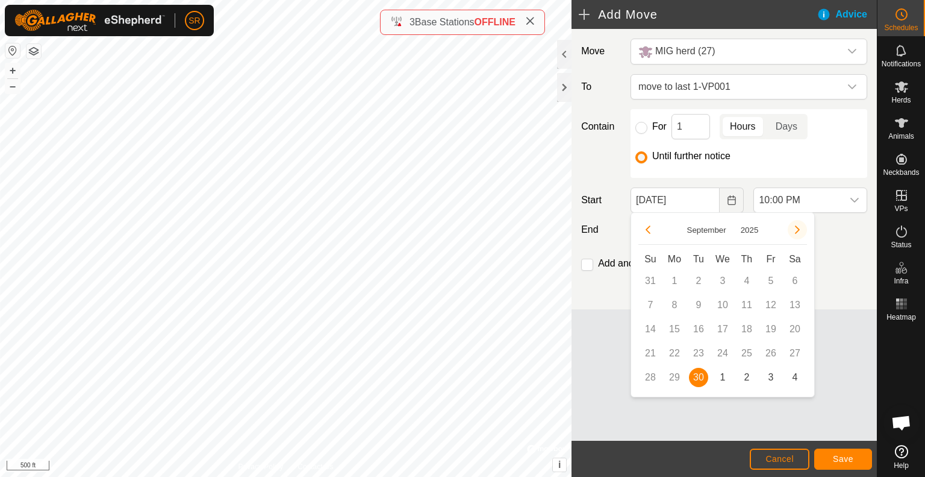
click at [801, 231] on button "Next Month" at bounding box center [797, 229] width 19 height 19
click at [715, 280] on span "1" at bounding box center [722, 280] width 19 height 19
type input "[DATE]"
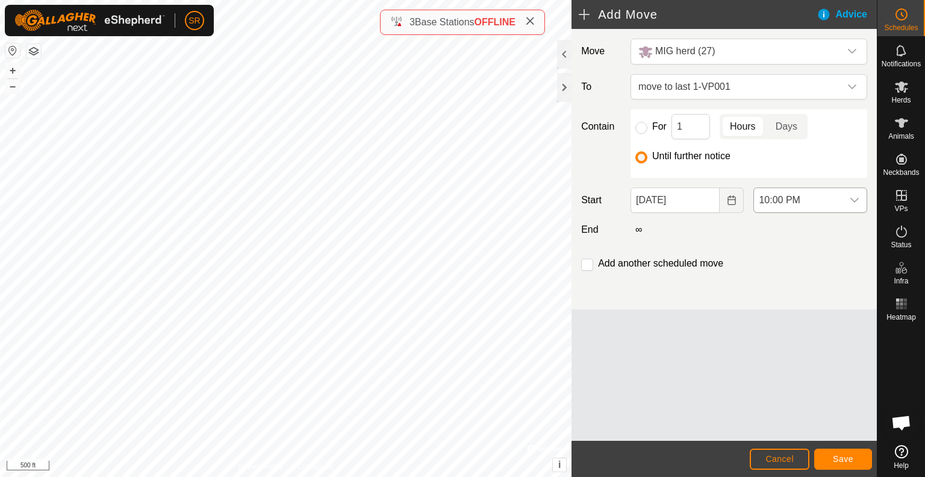
click at [836, 196] on span "10:00 PM" at bounding box center [798, 200] width 89 height 24
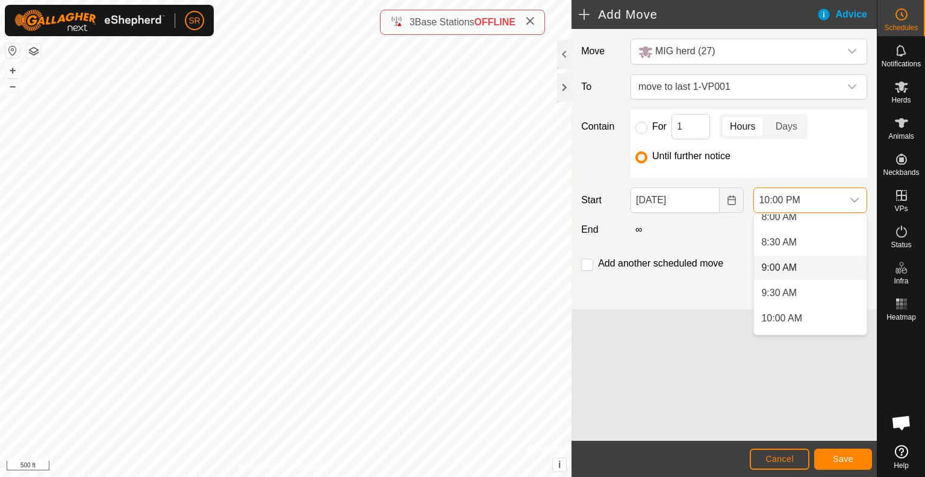
scroll to position [412, 0]
click at [801, 271] on li "9:00 AM" at bounding box center [810, 269] width 113 height 24
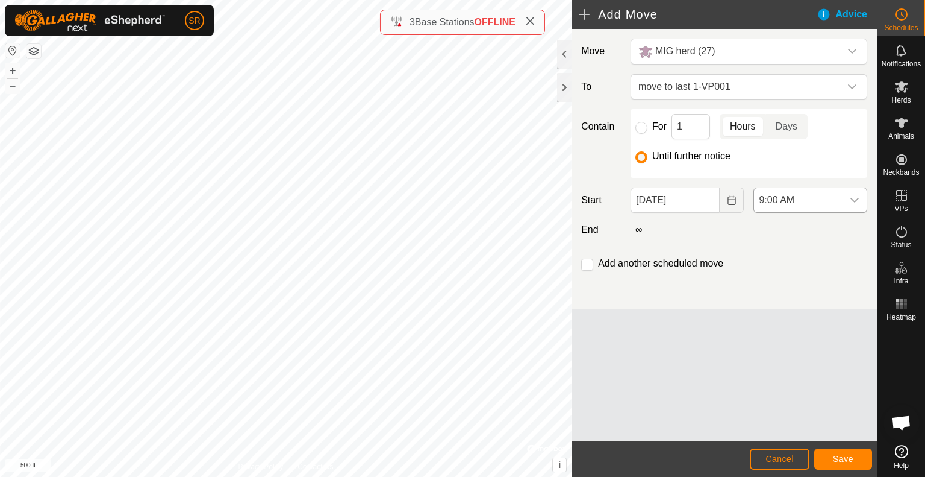
click at [848, 201] on div "dropdown trigger" at bounding box center [855, 200] width 24 height 24
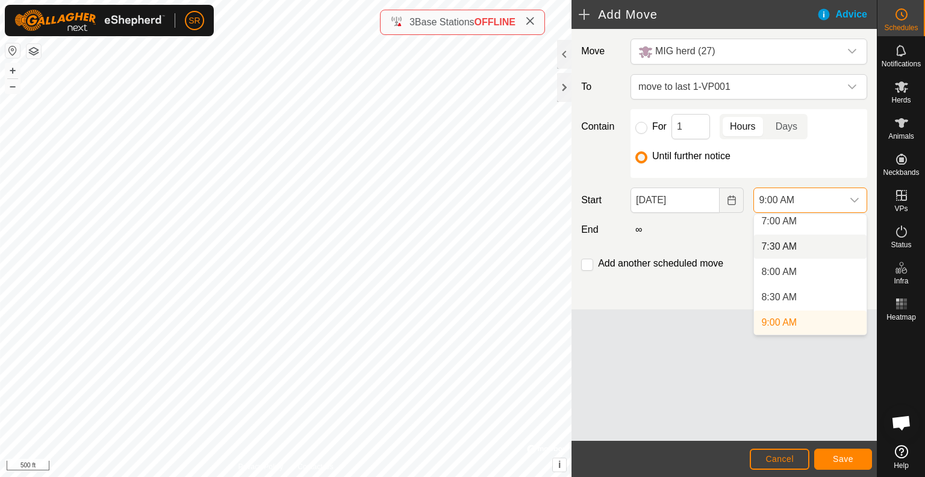
scroll to position [354, 0]
click at [814, 254] on li "7:30 AM" at bounding box center [810, 251] width 113 height 24
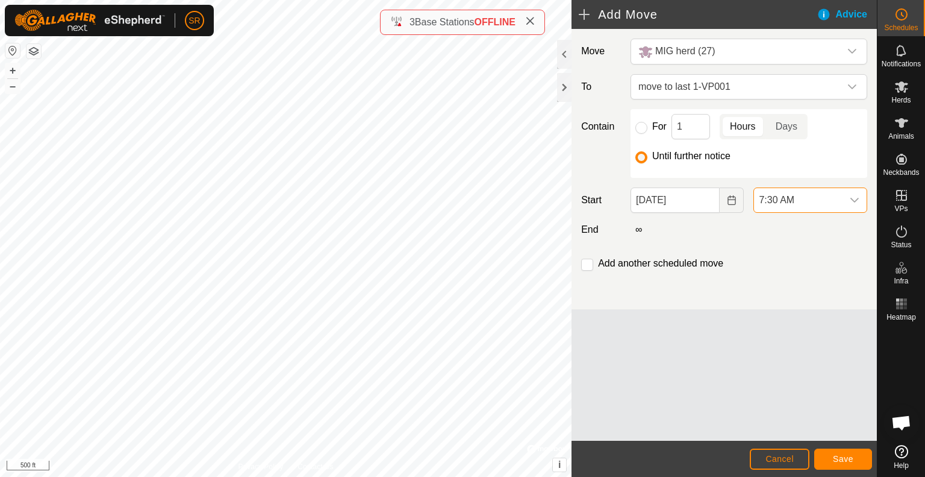
scroll to position [359, 0]
click at [585, 265] on input "checkbox" at bounding box center [587, 264] width 12 height 12
checkbox input "true"
click at [841, 454] on span "Save" at bounding box center [843, 459] width 20 height 10
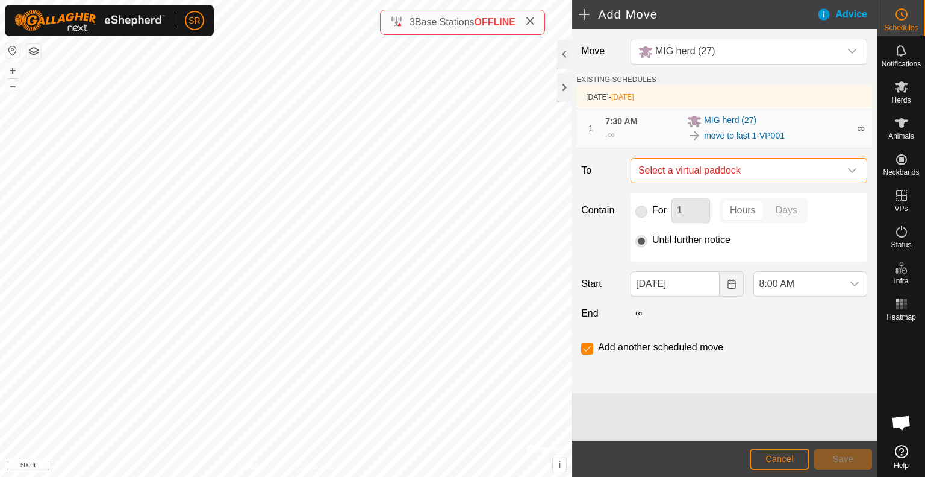
click at [792, 168] on span "Select a virtual paddock" at bounding box center [737, 170] width 207 height 24
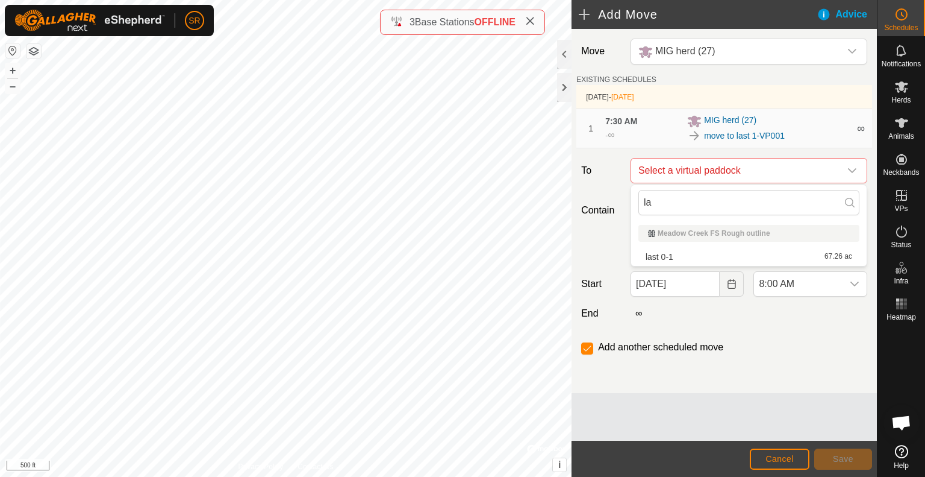
type input "l"
click at [619, 225] on div "Contain For 1 Hours Days Until further notice" at bounding box center [725, 227] width 296 height 69
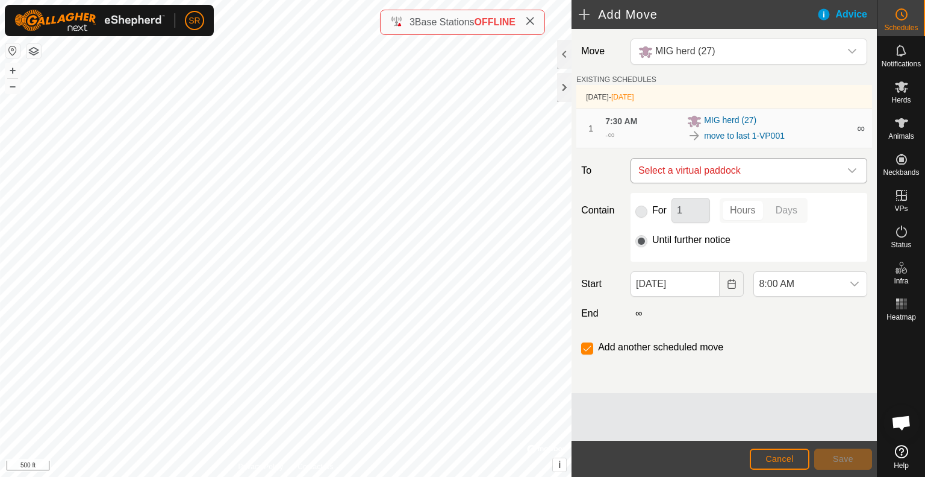
click at [853, 166] on icon "dropdown trigger" at bounding box center [853, 171] width 10 height 10
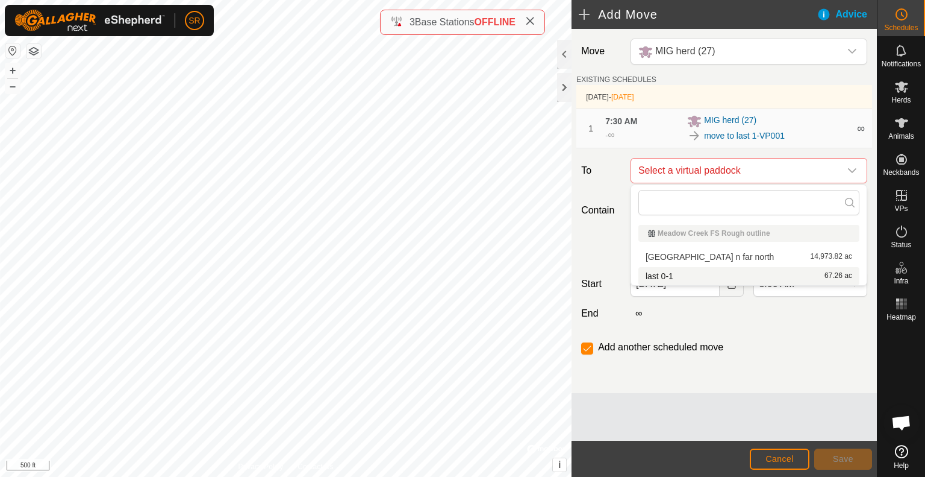
click at [731, 310] on div "∞" at bounding box center [749, 313] width 246 height 14
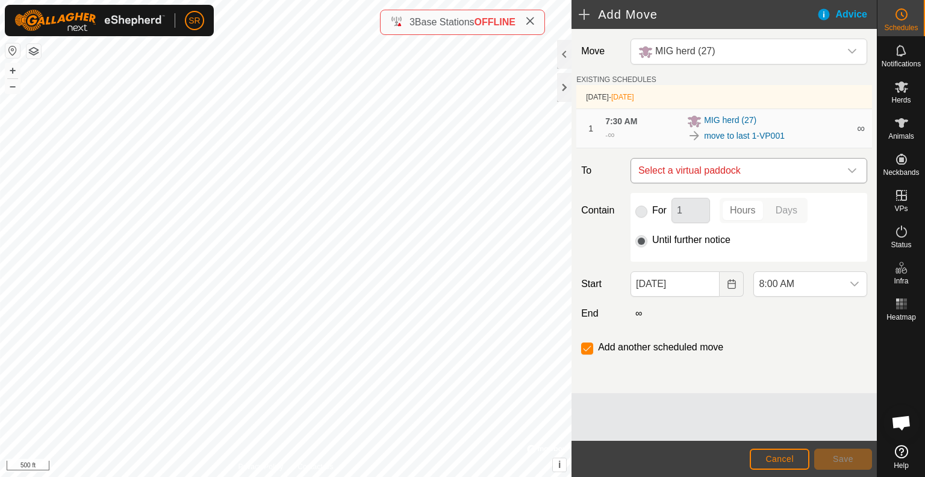
click at [751, 172] on span "Select a virtual paddock" at bounding box center [737, 170] width 207 height 24
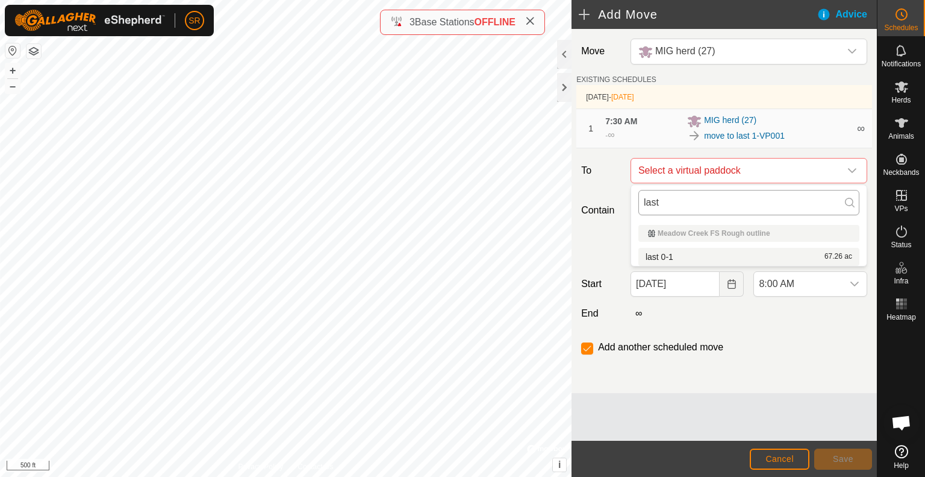
click at [708, 199] on input "last" at bounding box center [749, 202] width 221 height 25
type input "last 1"
click at [794, 456] on button "Cancel" at bounding box center [780, 458] width 60 height 21
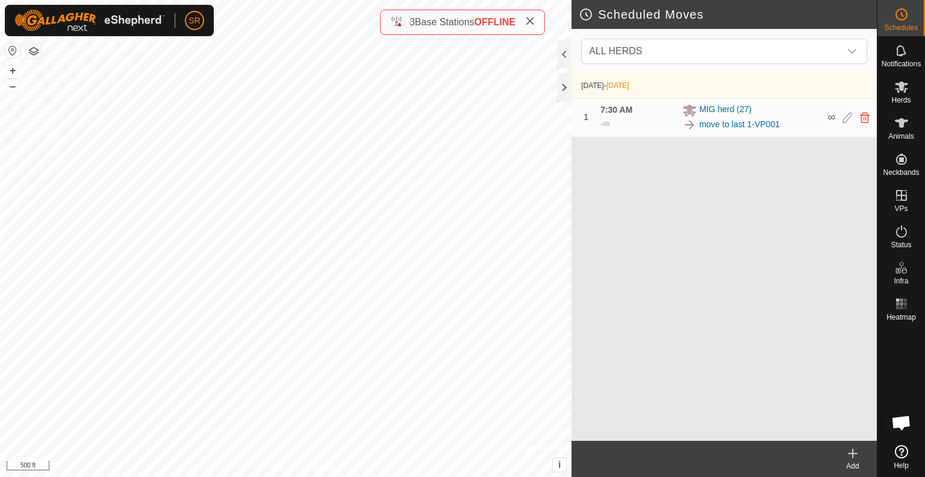
click at [857, 452] on icon at bounding box center [853, 453] width 14 height 14
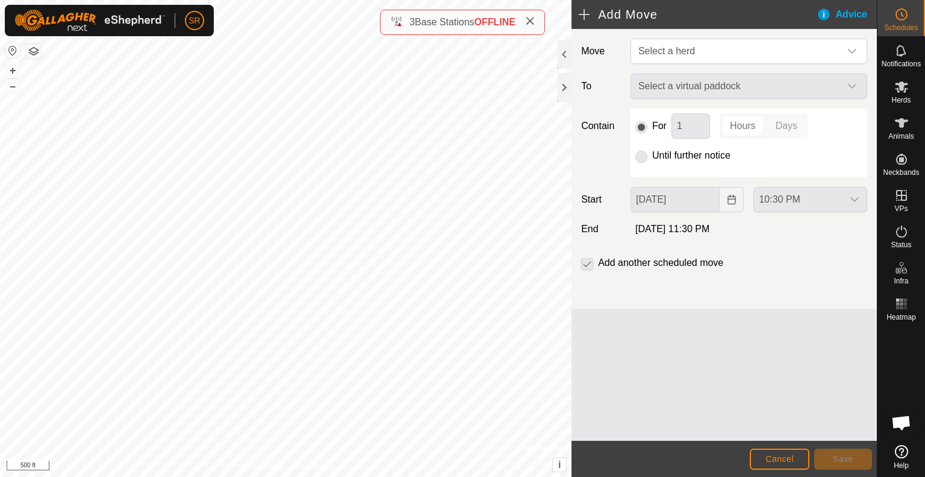
click at [721, 95] on div "Select a virtual paddock" at bounding box center [749, 86] width 246 height 25
click at [711, 87] on div "Select a virtual paddock" at bounding box center [749, 86] width 246 height 25
click at [806, 93] on div "Select a virtual paddock" at bounding box center [749, 86] width 246 height 25
click at [850, 82] on div "Select a virtual paddock" at bounding box center [749, 86] width 246 height 25
click at [692, 49] on span "Select a herd" at bounding box center [667, 51] width 57 height 10
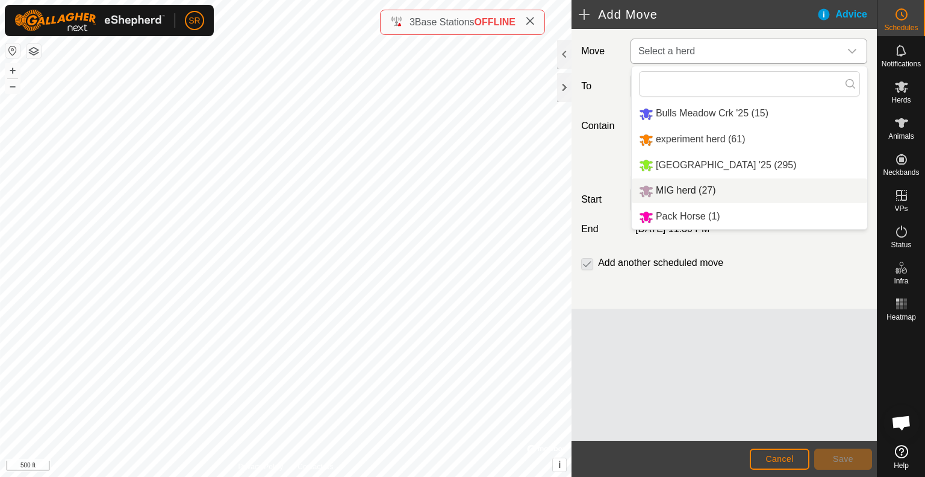
click at [686, 184] on li "MIG herd (27)" at bounding box center [750, 190] width 236 height 25
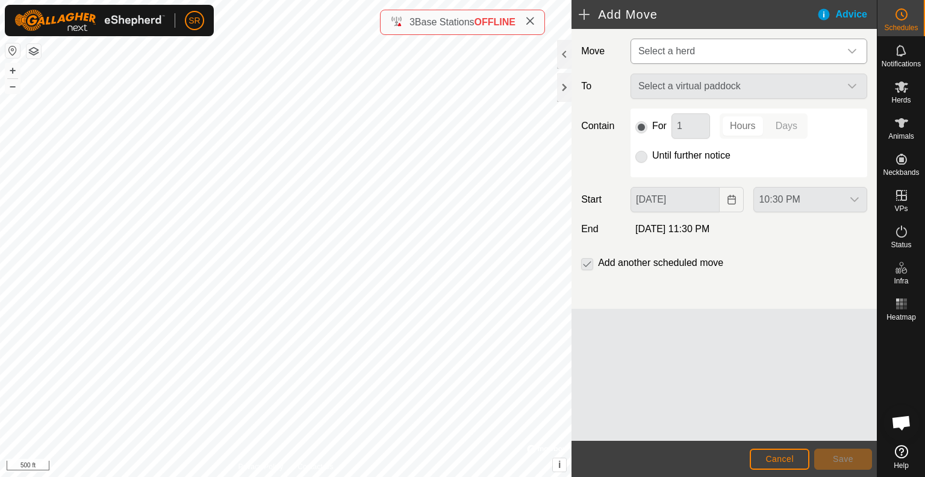
type input "[DATE]"
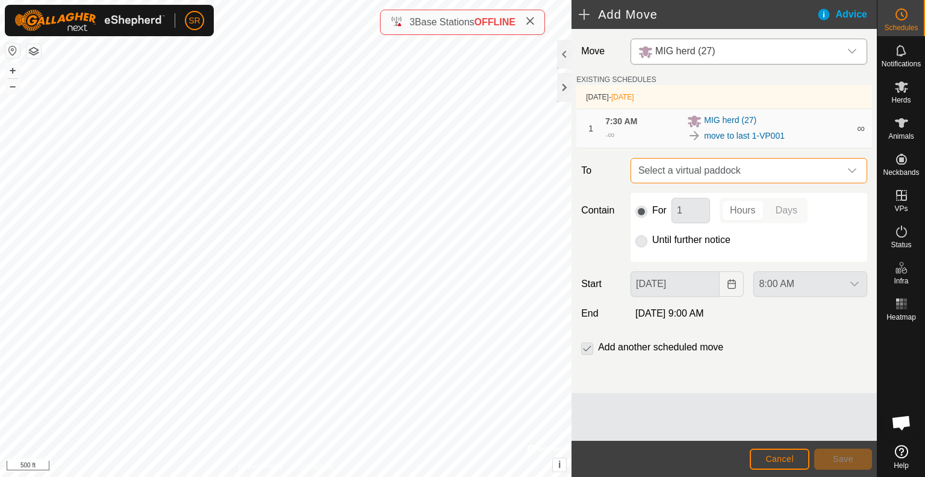
click at [724, 166] on span "Select a virtual paddock" at bounding box center [737, 170] width 207 height 24
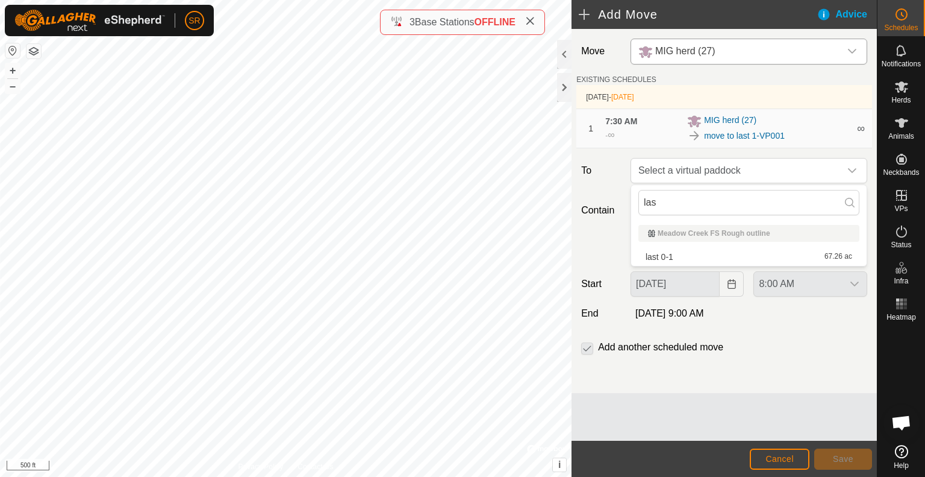
type input "last"
click at [530, 221] on body "SR Schedules Notifications Herds Animals Neckbands VPs Status Infra Heatmap Hel…" at bounding box center [462, 238] width 925 height 477
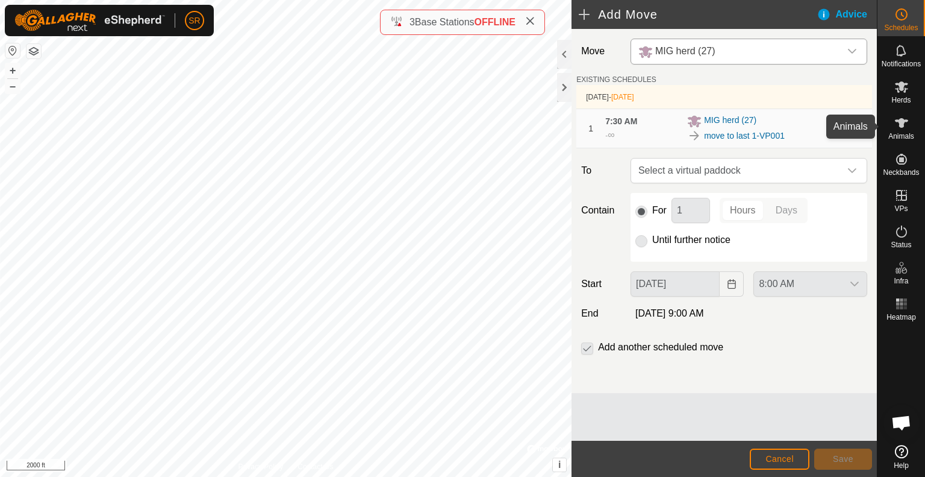
click at [901, 125] on icon at bounding box center [901, 123] width 13 height 10
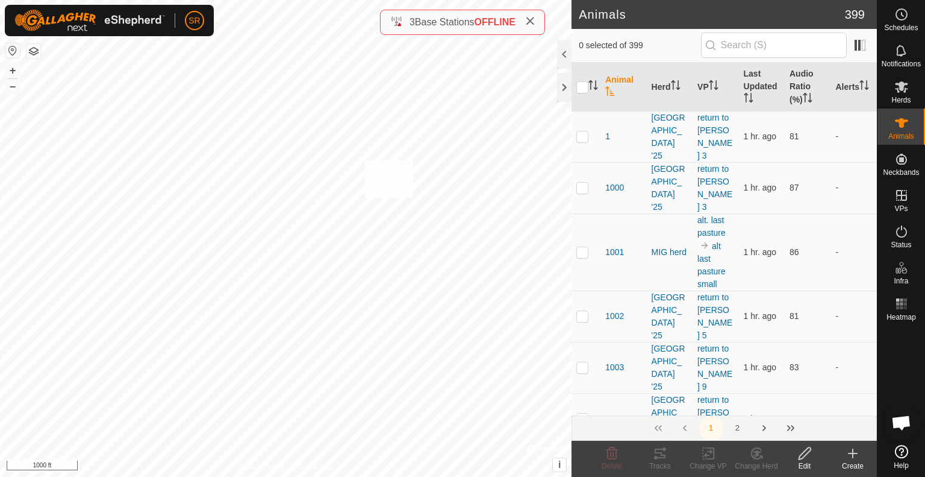
checkbox input "true"
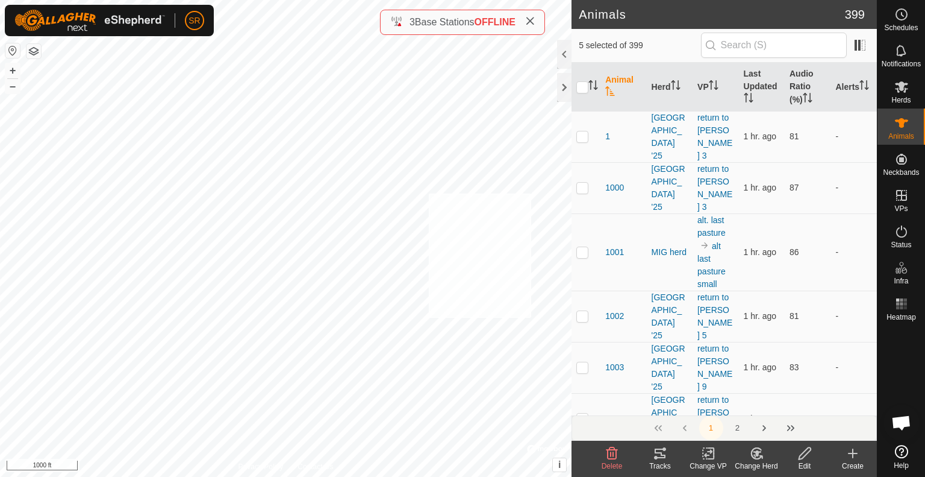
checkbox input "true"
click at [704, 454] on icon at bounding box center [708, 453] width 15 height 14
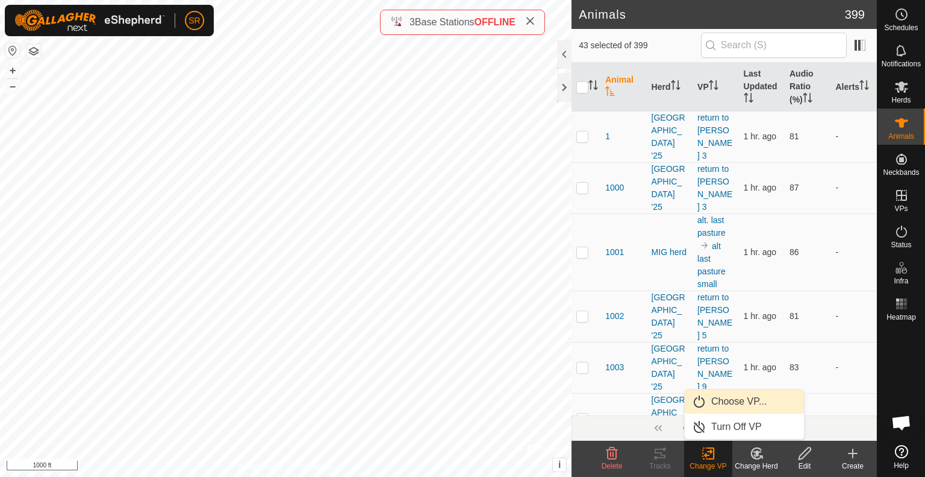
click at [757, 406] on link "Choose VP..." at bounding box center [744, 401] width 119 height 24
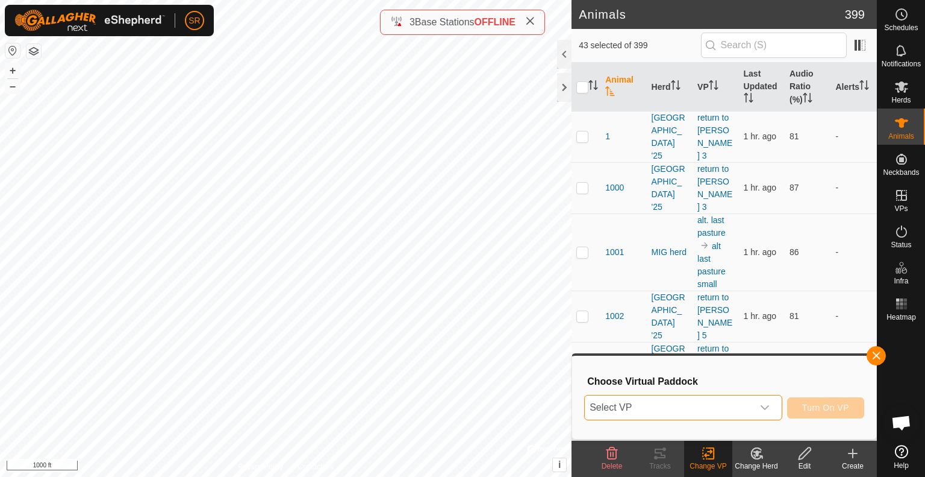
click at [750, 406] on span "Select VP" at bounding box center [669, 407] width 168 height 24
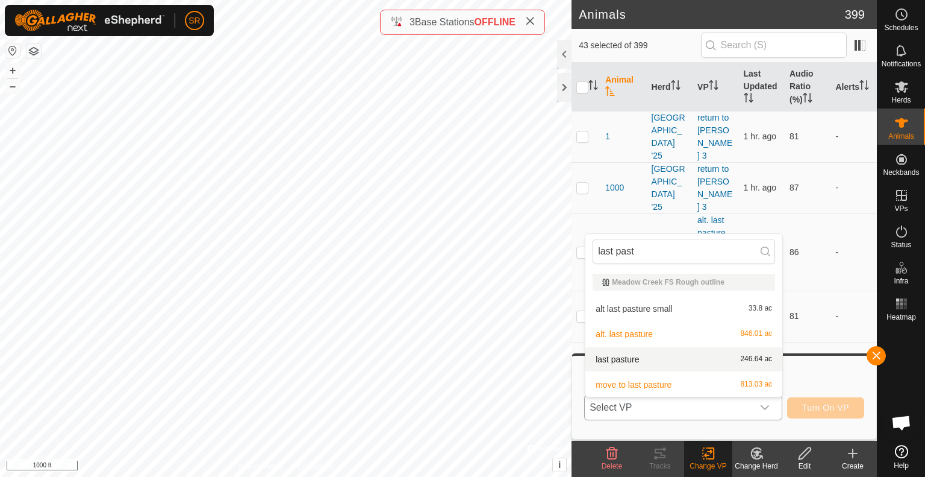
type input "last past"
click at [633, 366] on li "last pasture 246.64 ac" at bounding box center [684, 359] width 197 height 24
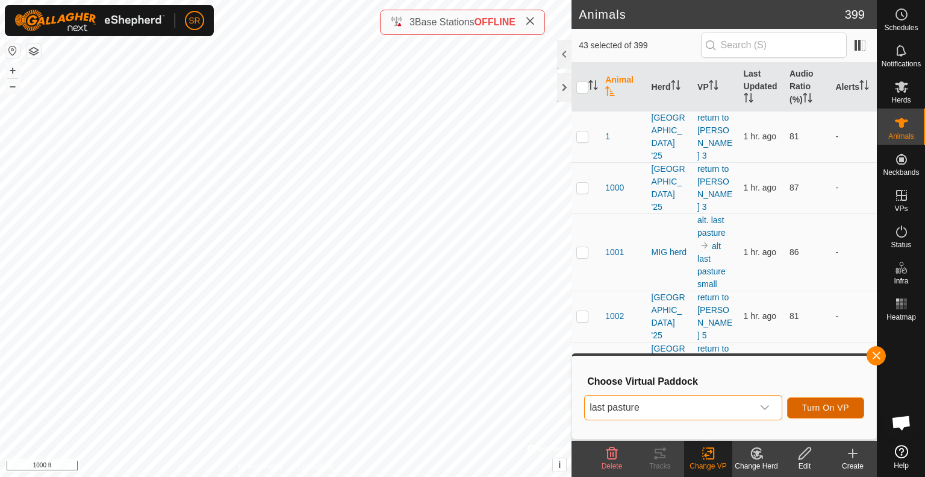
click at [834, 402] on button "Turn On VP" at bounding box center [825, 407] width 77 height 21
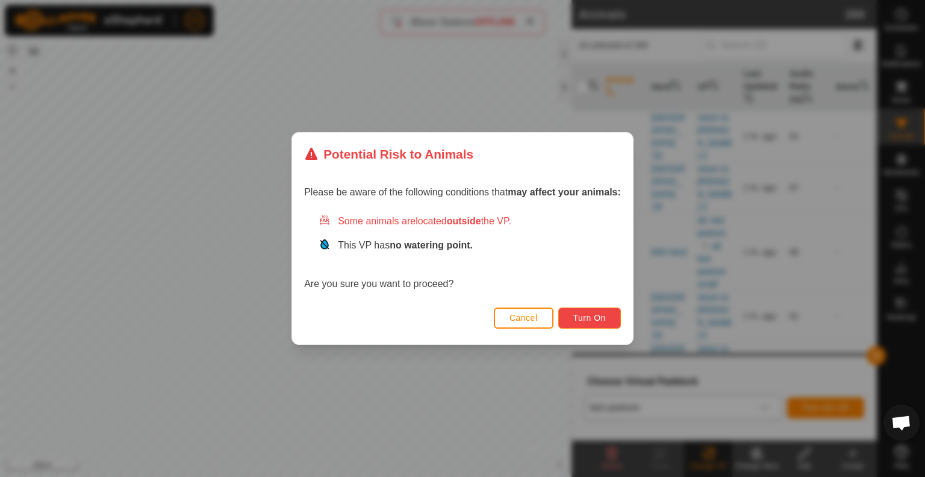
click at [594, 315] on span "Turn On" at bounding box center [590, 318] width 33 height 10
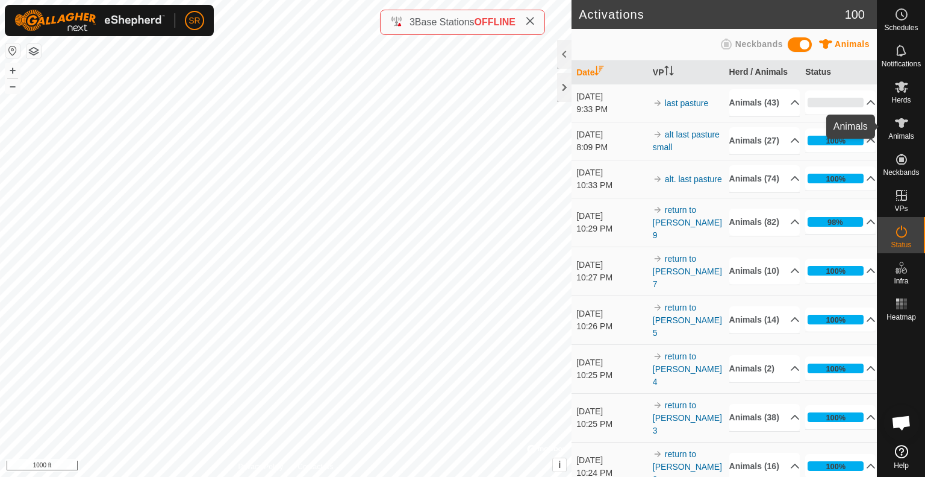
click at [901, 117] on icon at bounding box center [902, 123] width 14 height 14
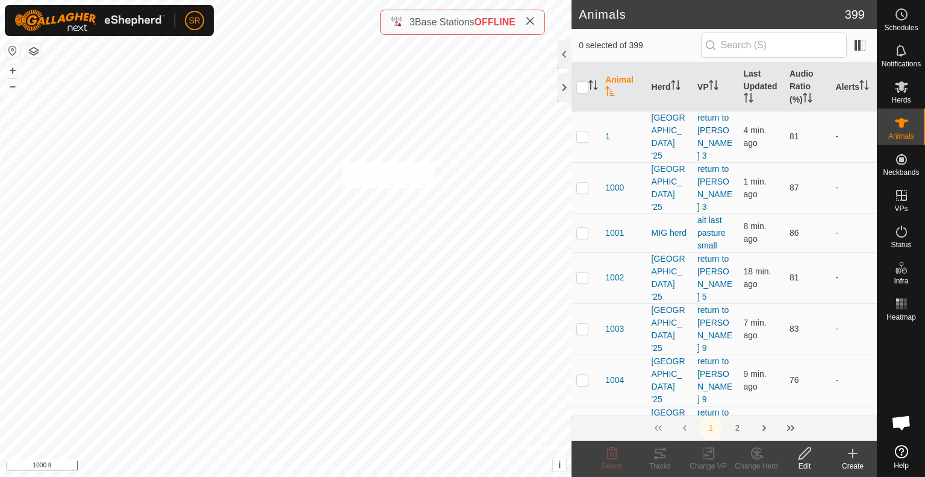
checkbox input "true"
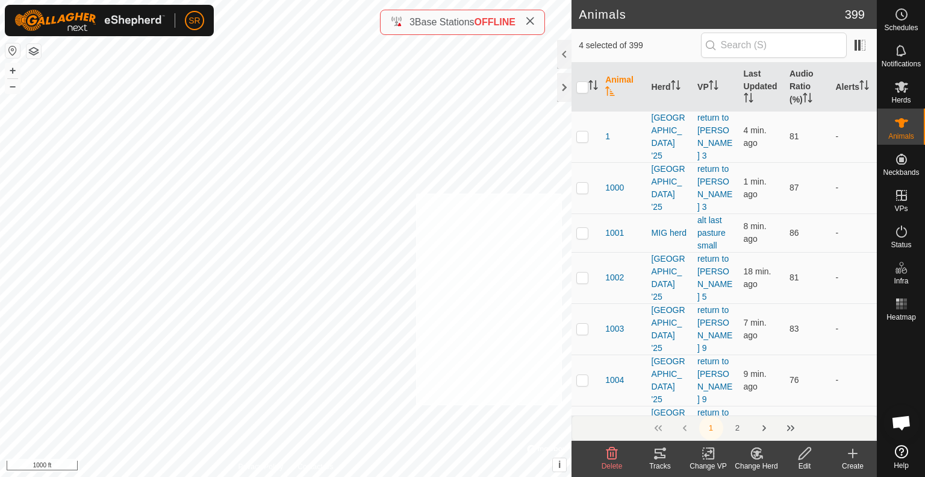
checkbox input "true"
click at [750, 456] on icon at bounding box center [757, 453] width 15 height 14
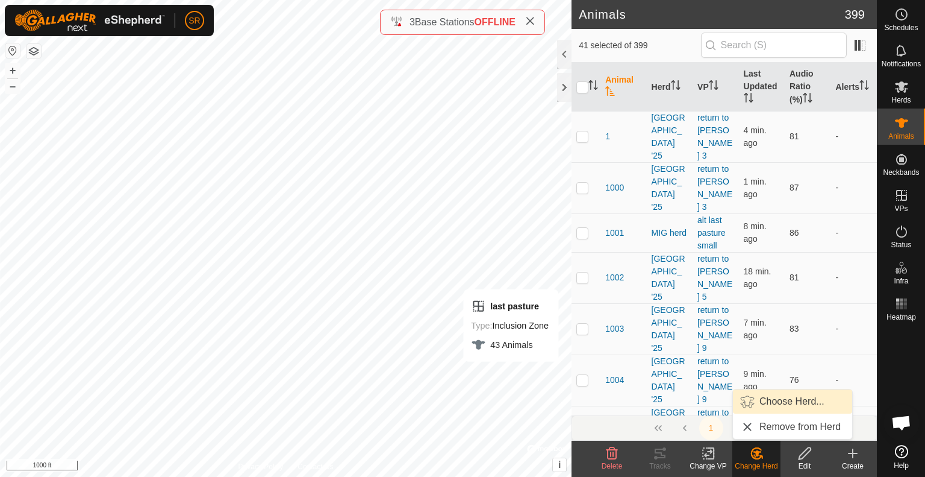
click at [805, 399] on link "Choose Herd..." at bounding box center [792, 401] width 119 height 24
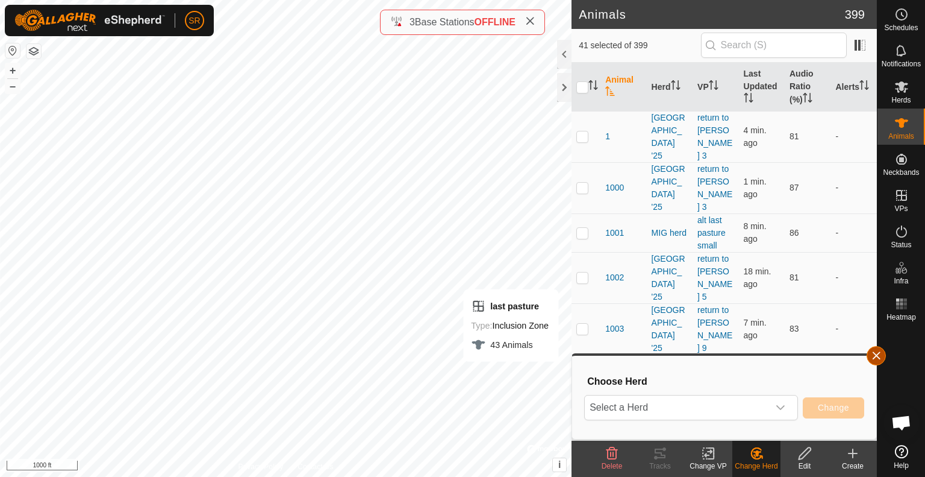
click at [877, 355] on button "button" at bounding box center [876, 355] width 19 height 19
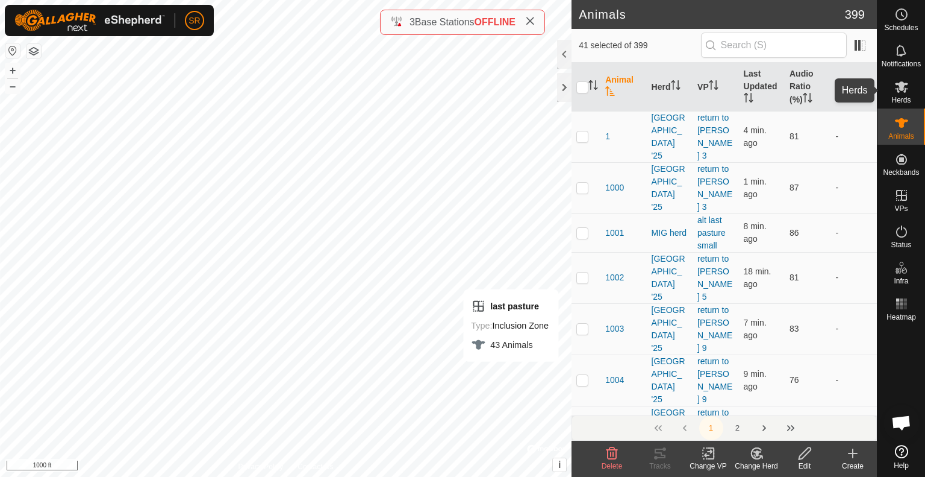
click at [904, 87] on icon at bounding box center [901, 86] width 13 height 11
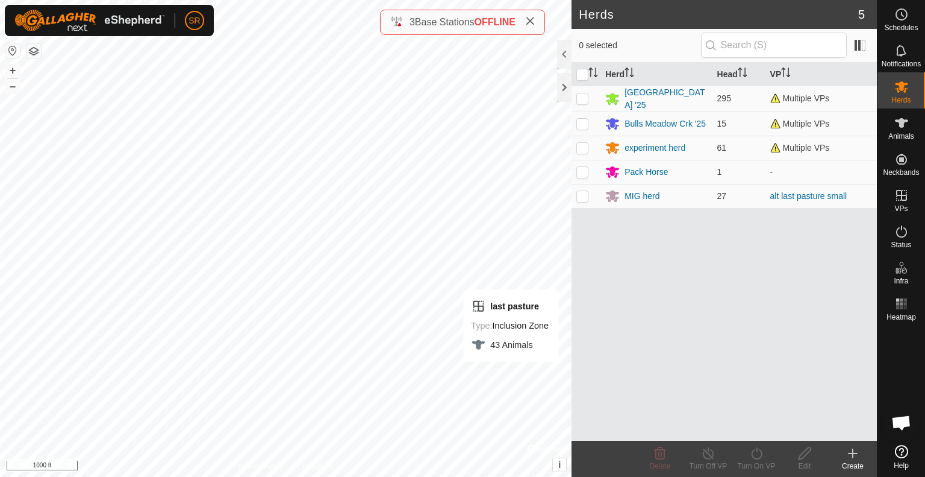
click at [854, 449] on icon at bounding box center [853, 453] width 14 height 14
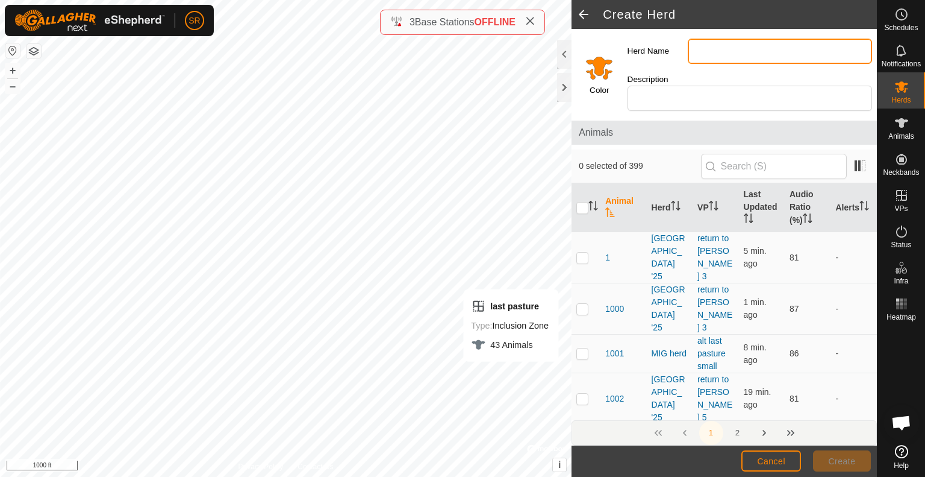
click at [721, 52] on input "Herd Name" at bounding box center [780, 51] width 184 height 25
type input "MIG 2"
click at [663, 99] on div "Description" at bounding box center [750, 92] width 254 height 47
click at [600, 67] on input "Select a color" at bounding box center [599, 67] width 29 height 29
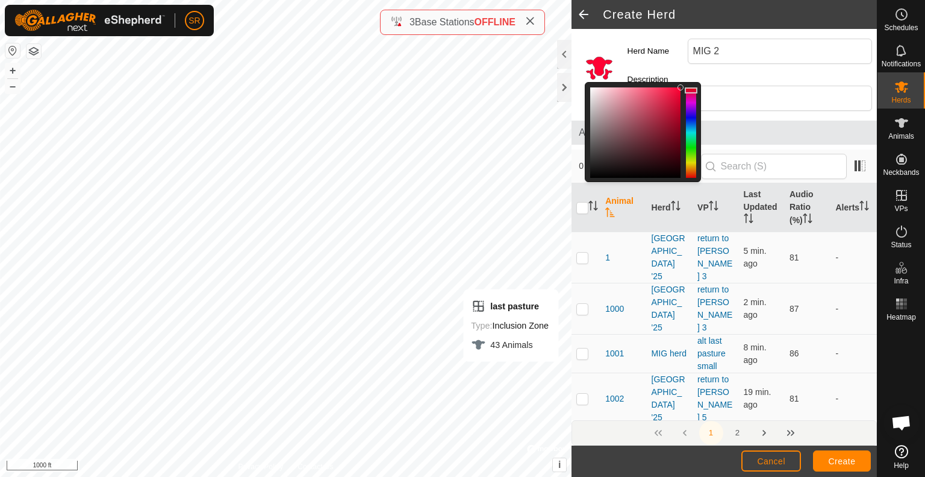
click at [691, 87] on div at bounding box center [691, 132] width 10 height 90
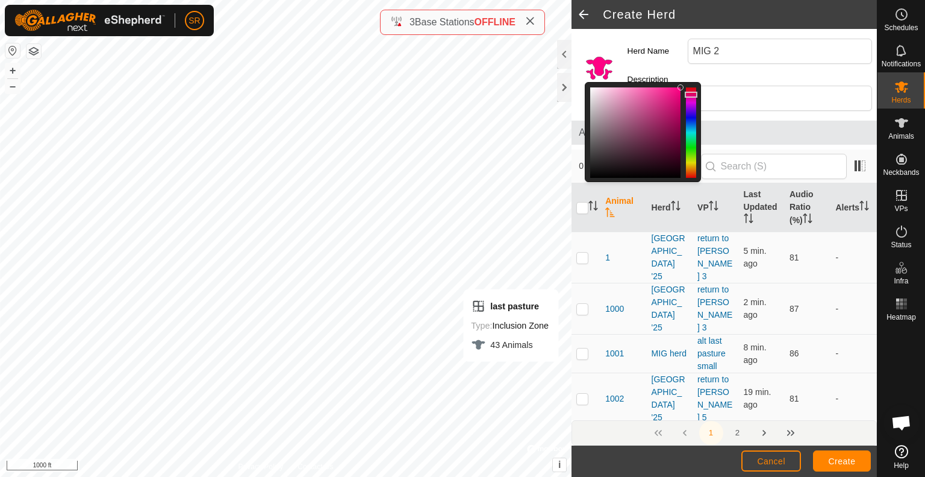
click at [690, 92] on div at bounding box center [691, 95] width 13 height 6
click at [639, 99] on div at bounding box center [635, 132] width 90 height 90
click at [606, 98] on div at bounding box center [635, 132] width 90 height 90
click at [606, 110] on div at bounding box center [635, 132] width 90 height 90
click at [623, 110] on div at bounding box center [635, 132] width 90 height 90
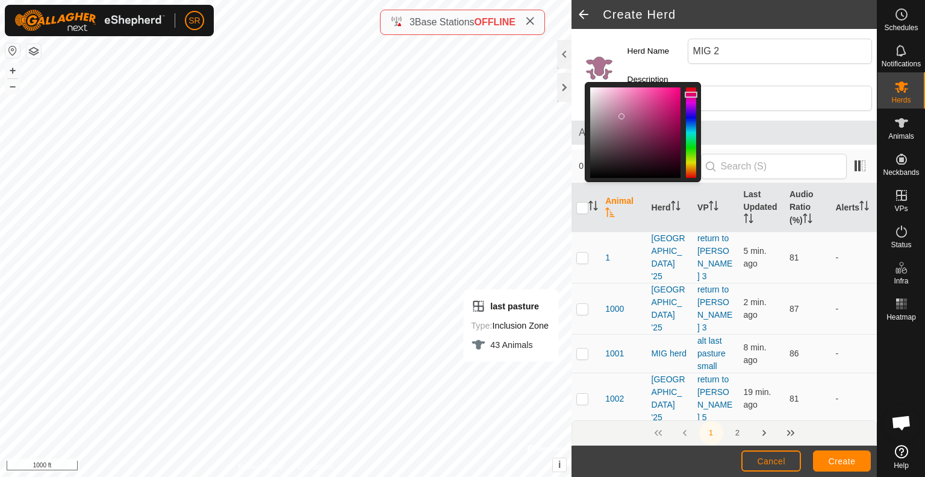
click at [692, 93] on div at bounding box center [691, 132] width 10 height 90
click at [692, 96] on div at bounding box center [691, 132] width 10 height 90
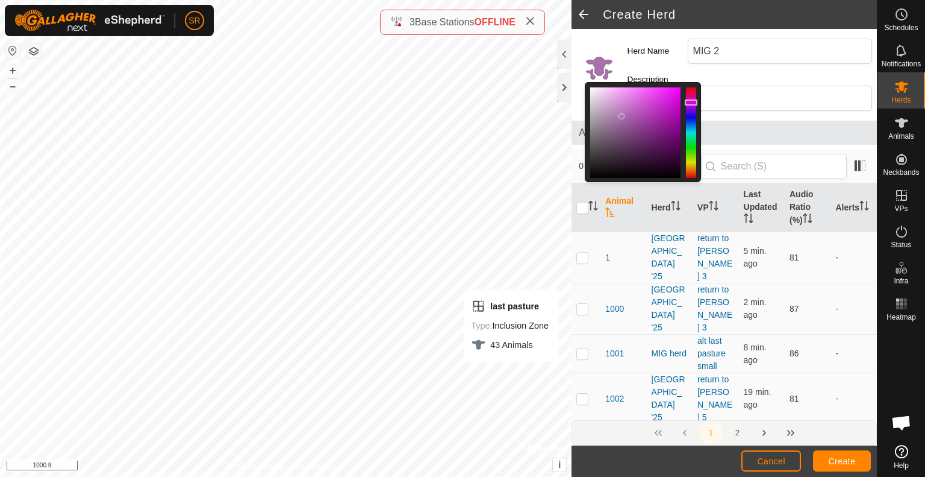
click at [694, 100] on div at bounding box center [691, 132] width 10 height 90
click at [620, 95] on div at bounding box center [635, 132] width 90 height 90
click at [627, 106] on div at bounding box center [635, 132] width 90 height 90
click at [642, 114] on div at bounding box center [635, 132] width 90 height 90
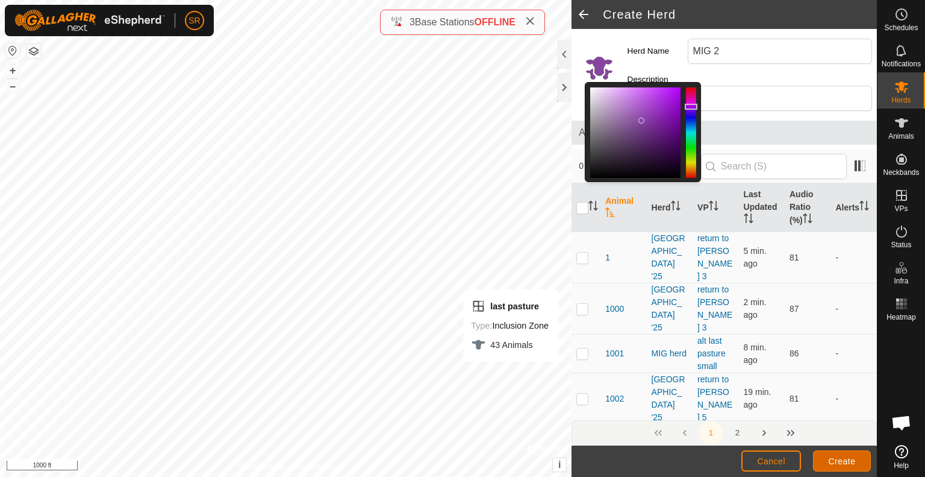
click at [841, 455] on button "Create" at bounding box center [842, 460] width 58 height 21
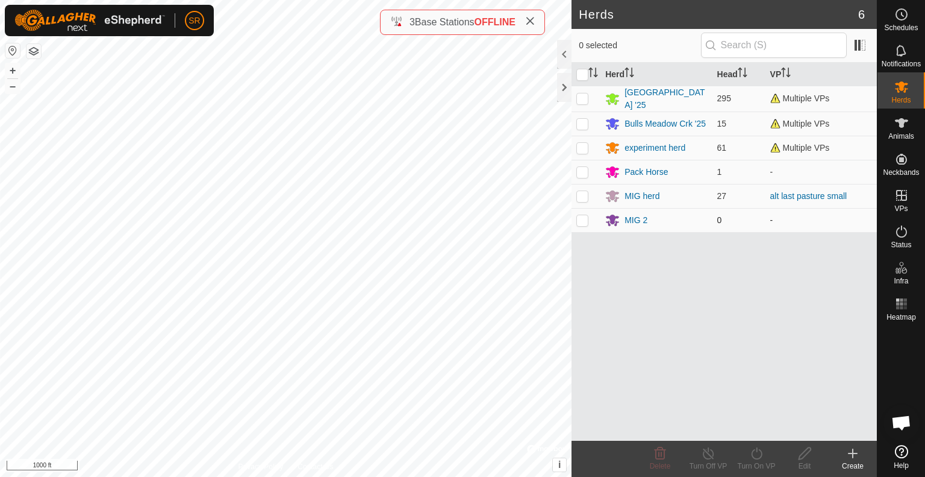
click at [586, 215] on p-checkbox at bounding box center [583, 220] width 12 height 10
checkbox input "false"
click at [909, 130] on es-animals-svg-icon at bounding box center [902, 122] width 22 height 19
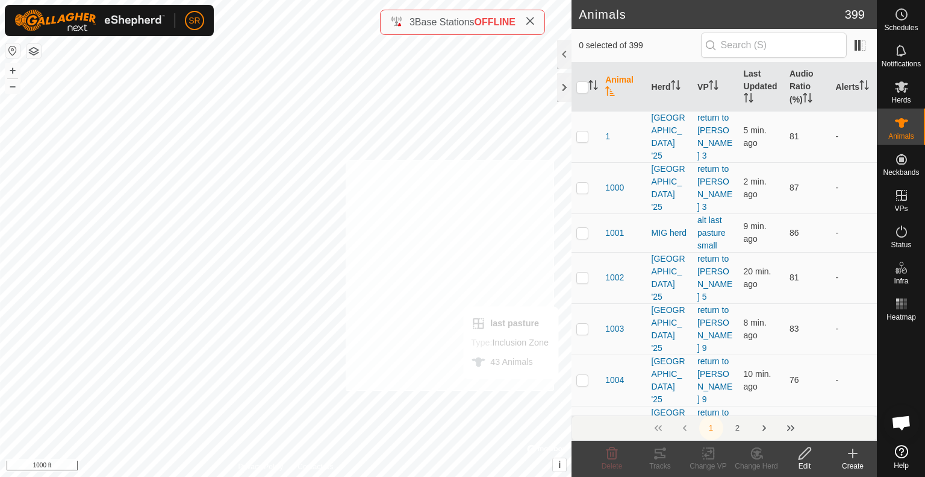
checkbox input "true"
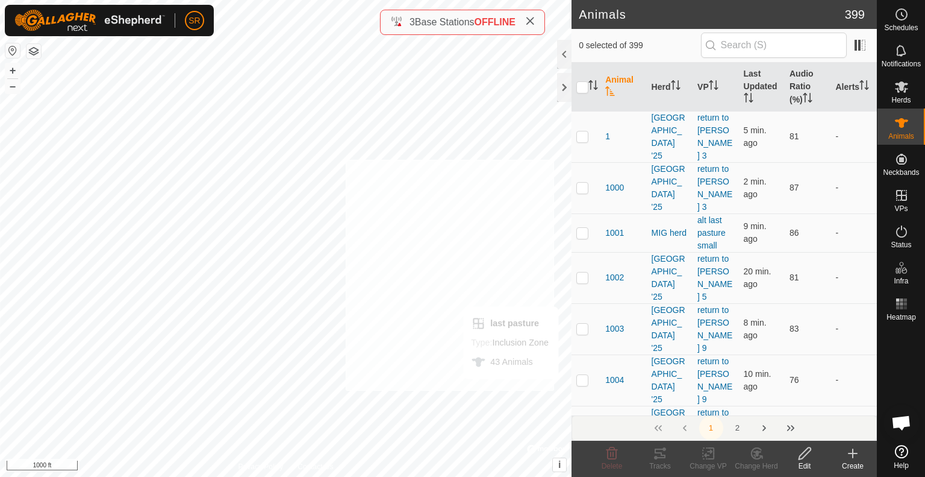
checkbox input "true"
click at [756, 453] on icon at bounding box center [757, 453] width 8 height 6
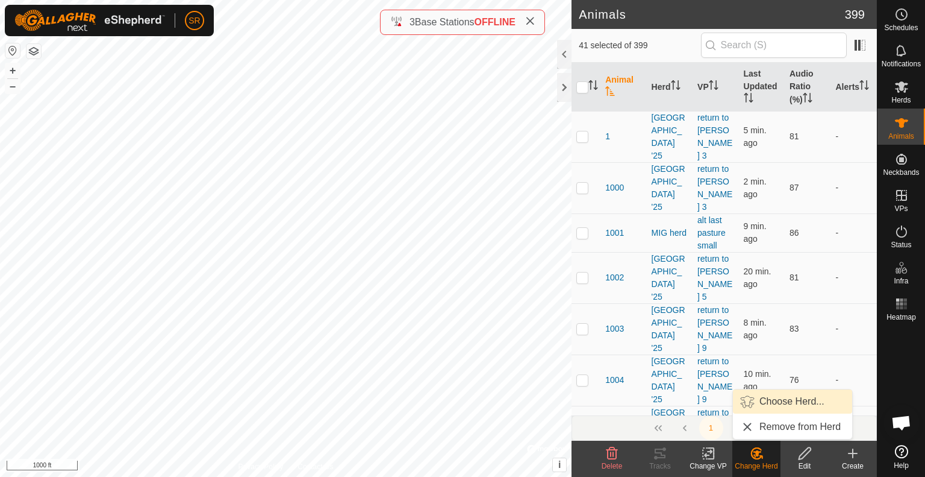
click at [760, 395] on link "Choose Herd..." at bounding box center [792, 401] width 119 height 24
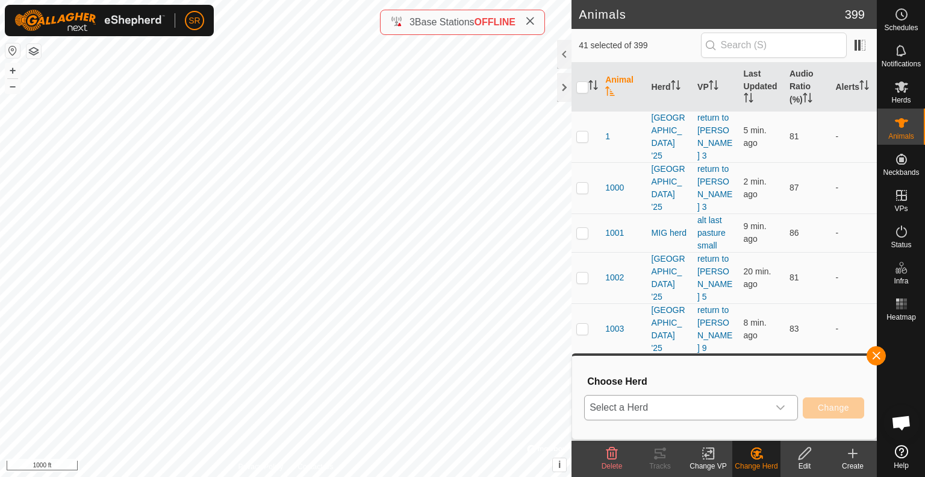
click at [738, 406] on span "Select a Herd" at bounding box center [677, 407] width 184 height 24
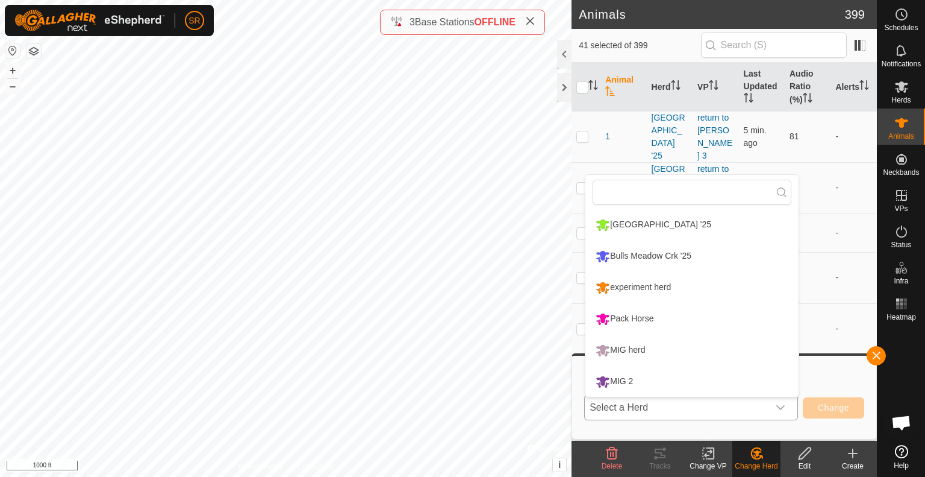
click at [722, 379] on li "MIG 2" at bounding box center [692, 381] width 213 height 30
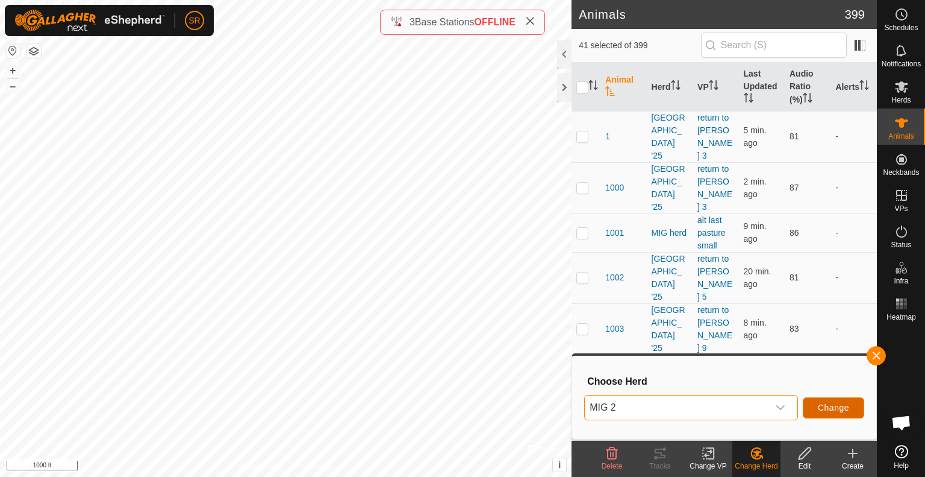
click at [859, 409] on button "Change" at bounding box center [833, 407] width 61 height 21
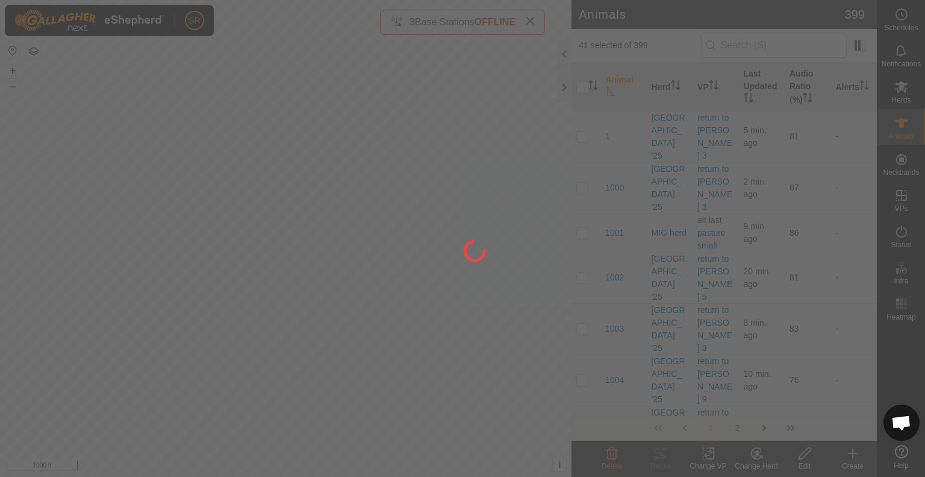
checkbox input "false"
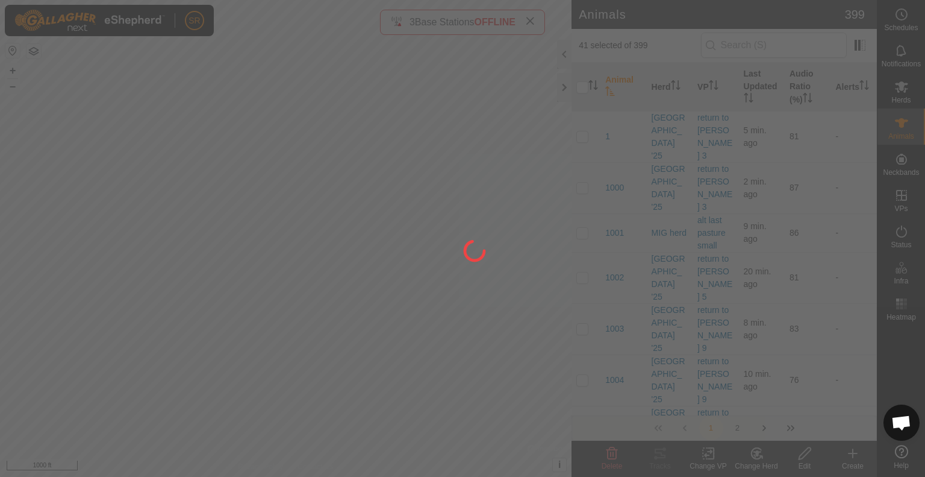
checkbox input "false"
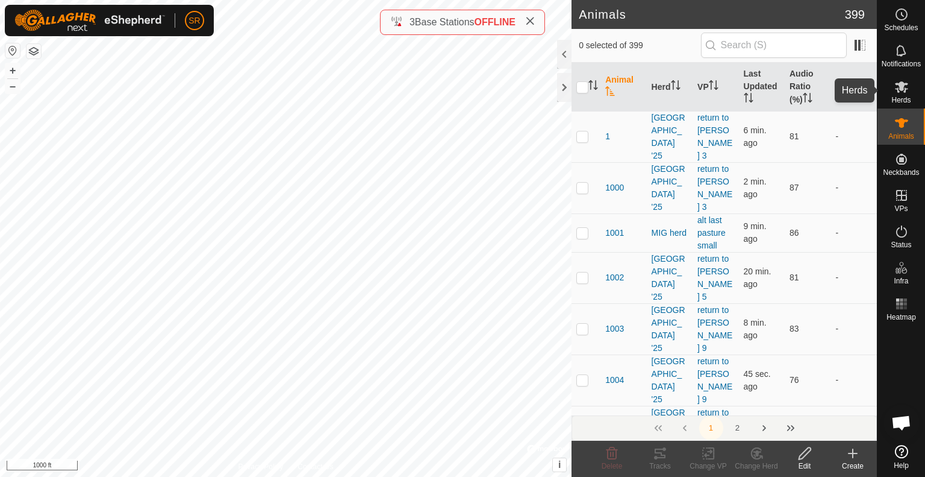
click at [898, 101] on span "Herds" at bounding box center [901, 99] width 19 height 7
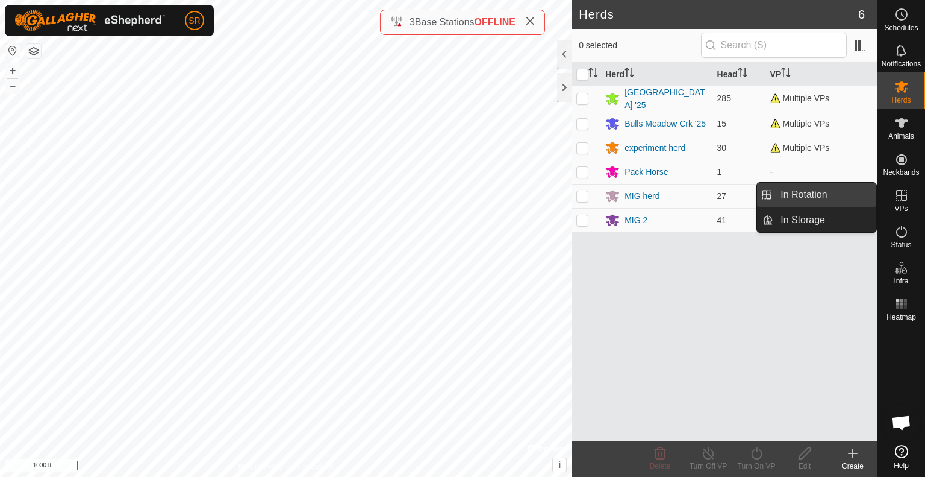
click at [841, 198] on link "In Rotation" at bounding box center [825, 195] width 103 height 24
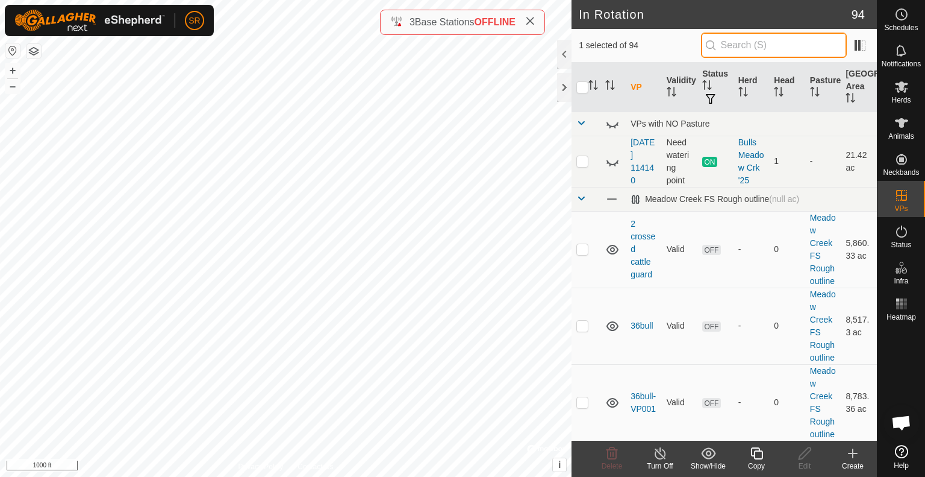
click at [732, 37] on input "text" at bounding box center [774, 45] width 146 height 25
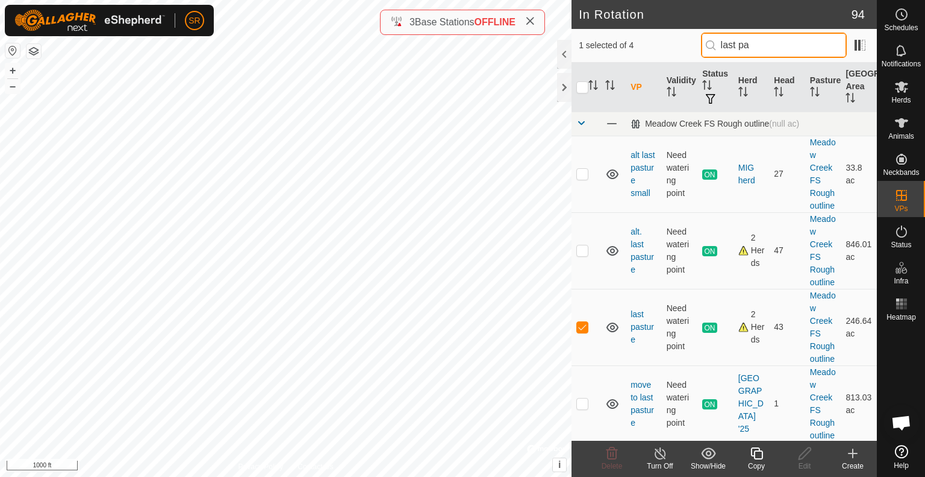
type input "last pa"
click at [757, 452] on icon at bounding box center [757, 453] width 15 height 14
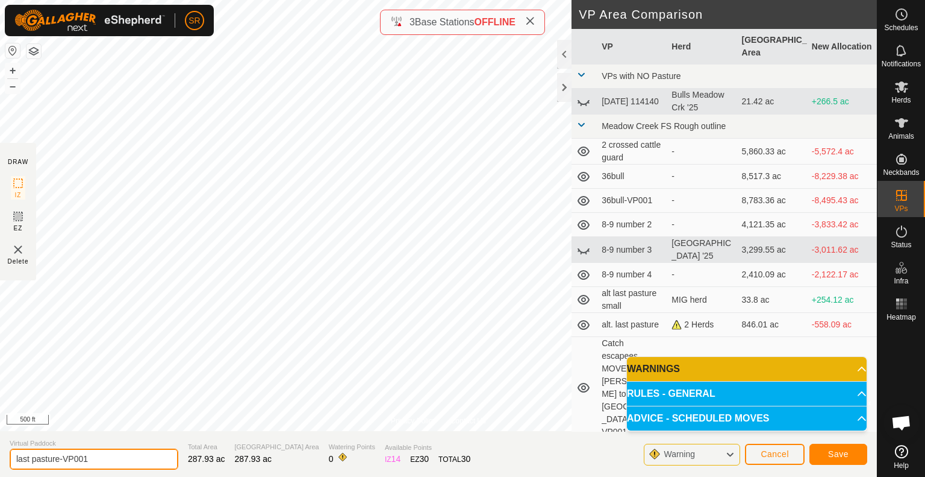
drag, startPoint x: 101, startPoint y: 456, endPoint x: 2, endPoint y: 460, distance: 98.9
click at [2, 460] on section "Virtual Paddock last pasture-VP001 Total Area 287.93 ac Grazing Area 287.93 ac …" at bounding box center [438, 454] width 877 height 46
type input "last to last 1"
click at [844, 455] on span "Save" at bounding box center [838, 454] width 20 height 10
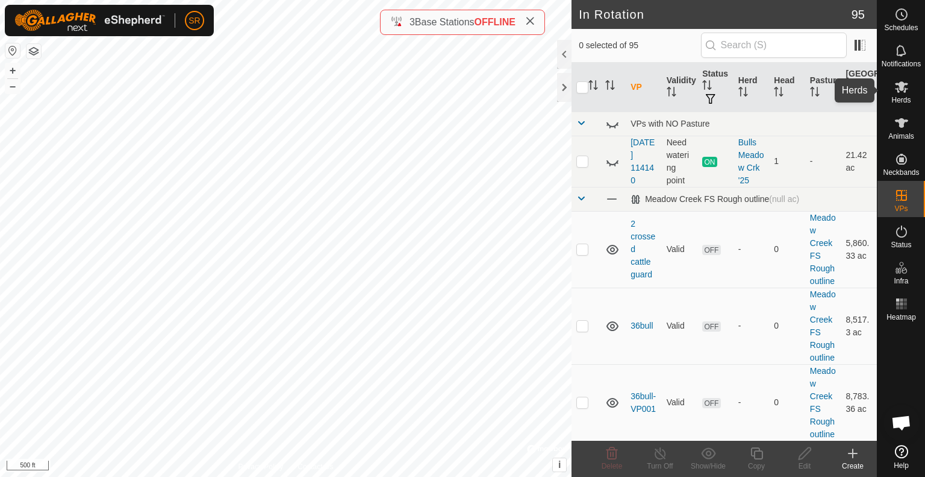
click at [899, 102] on span "Herds" at bounding box center [901, 99] width 19 height 7
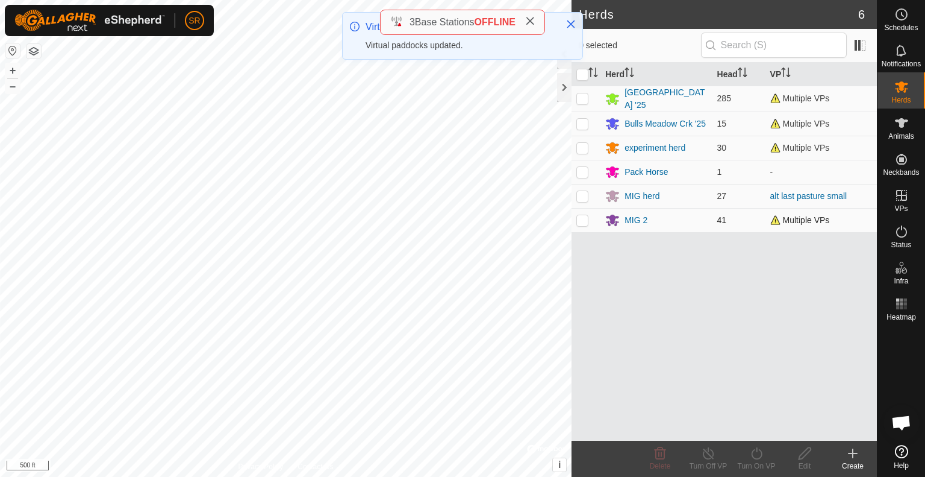
click at [584, 215] on p-checkbox at bounding box center [583, 220] width 12 height 10
checkbox input "true"
click at [756, 459] on icon at bounding box center [756, 453] width 11 height 12
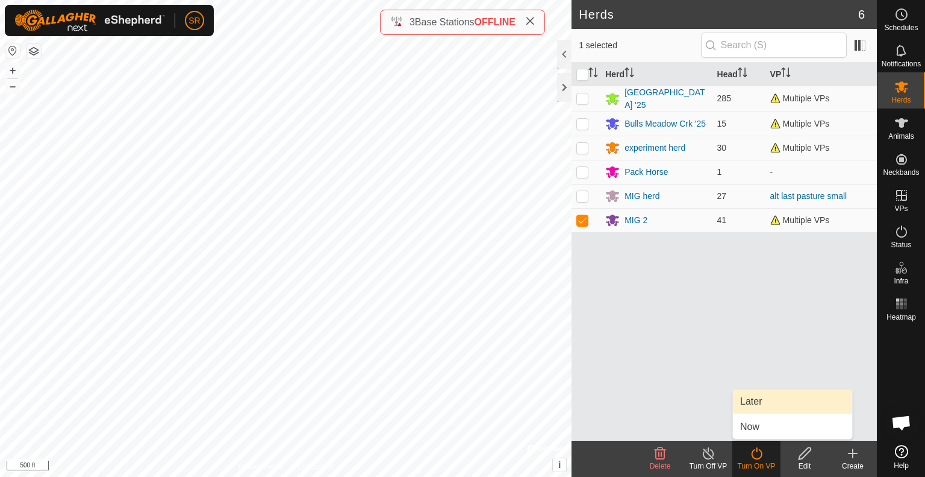
click at [771, 398] on link "Later" at bounding box center [792, 401] width 119 height 24
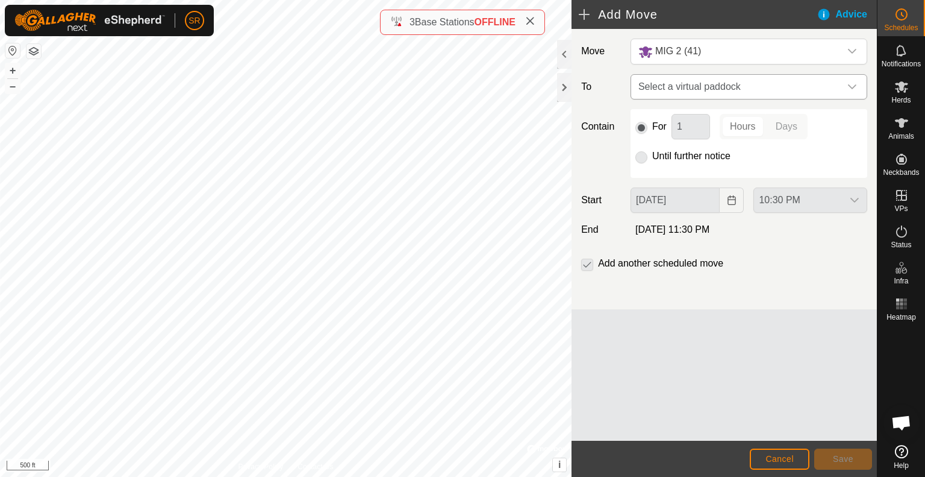
click at [714, 78] on span "Select a virtual paddock" at bounding box center [737, 87] width 207 height 24
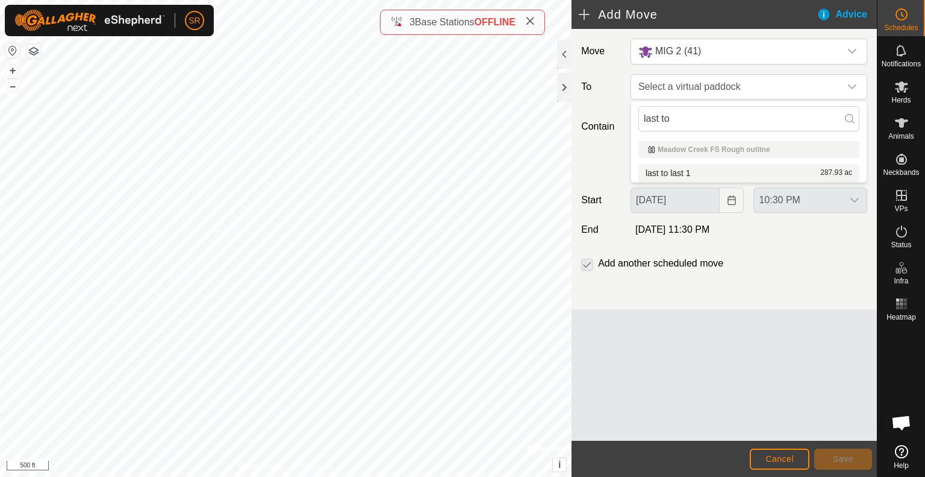
type input "last to"
click at [703, 175] on li "last to last 1 287.93 ac" at bounding box center [749, 173] width 221 height 18
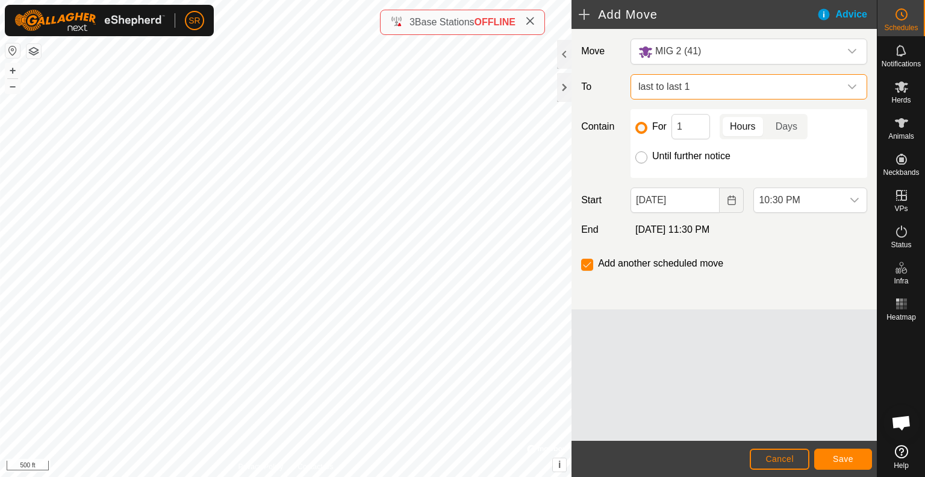
click at [646, 158] on input "Until further notice" at bounding box center [642, 157] width 12 height 12
radio input "true"
checkbox input "false"
click at [736, 202] on icon "Choose Date" at bounding box center [732, 200] width 8 height 10
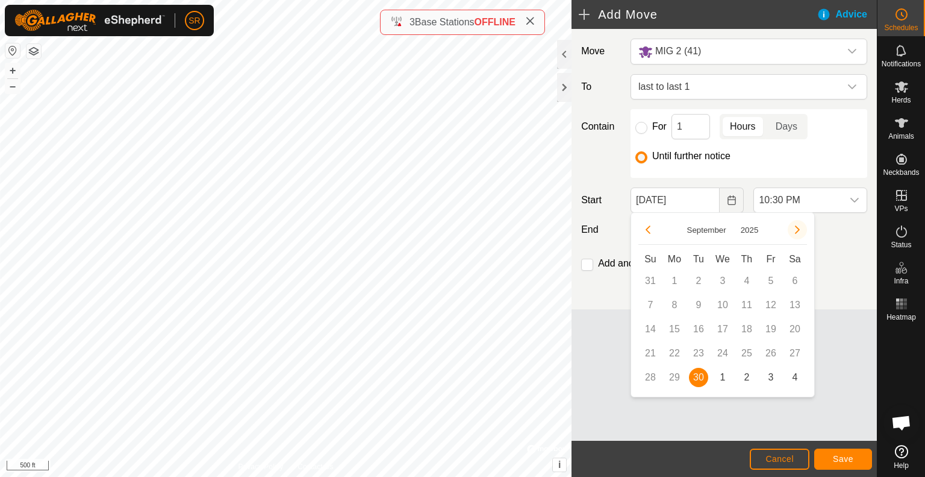
click at [798, 224] on button "Next Month" at bounding box center [797, 229] width 19 height 19
click at [728, 277] on span "1" at bounding box center [722, 280] width 19 height 19
type input "[DATE]"
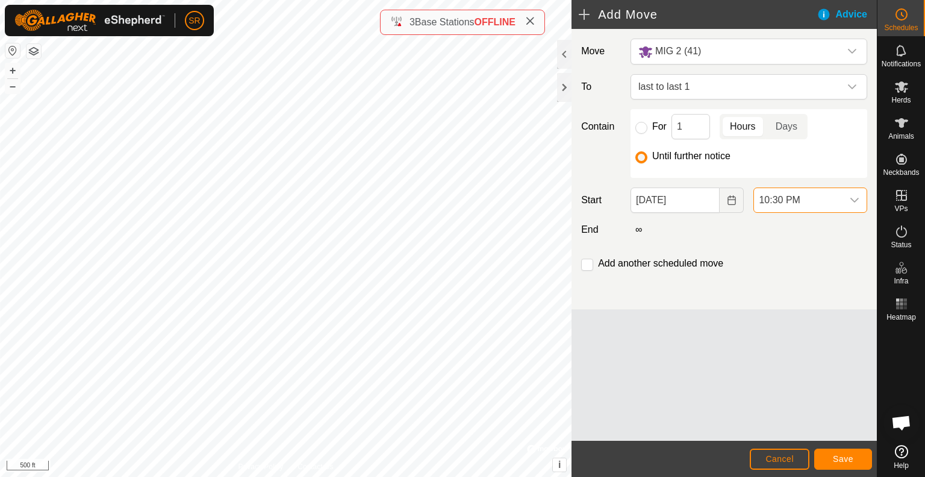
click at [841, 189] on span "10:30 PM" at bounding box center [798, 200] width 89 height 24
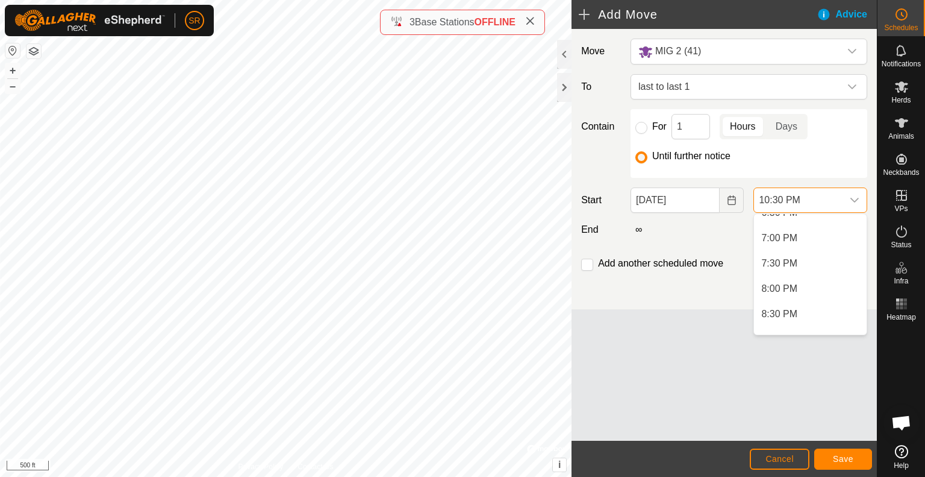
scroll to position [948, 0]
click at [793, 274] on li "7:30 AM" at bounding box center [810, 267] width 113 height 24
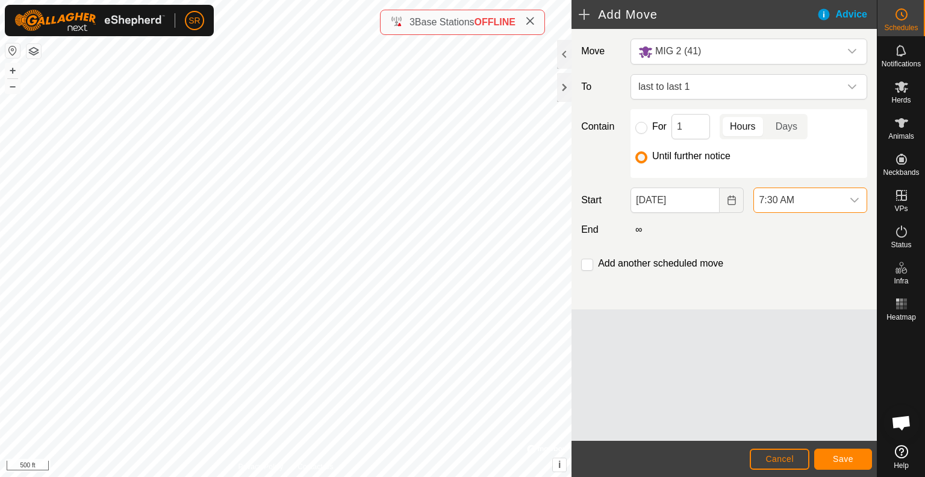
scroll to position [1042, 0]
click at [851, 454] on span "Save" at bounding box center [843, 459] width 20 height 10
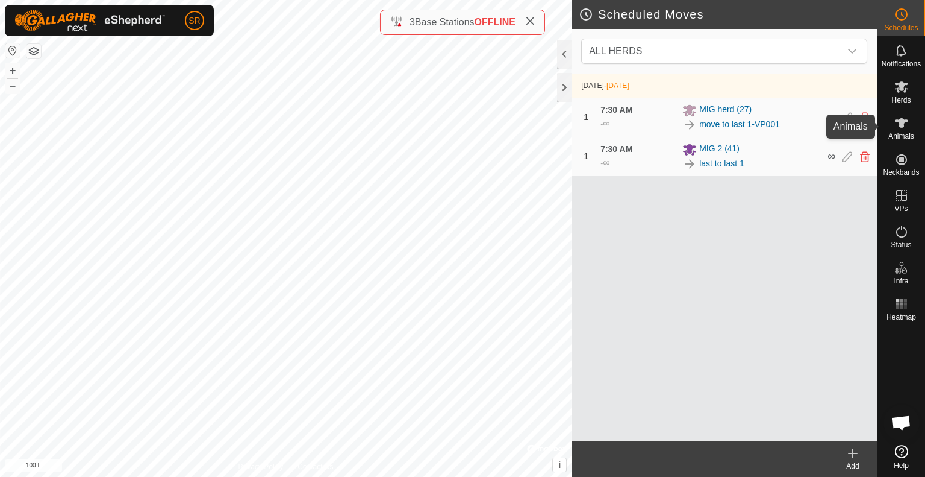
click at [901, 133] on span "Animals" at bounding box center [902, 136] width 26 height 7
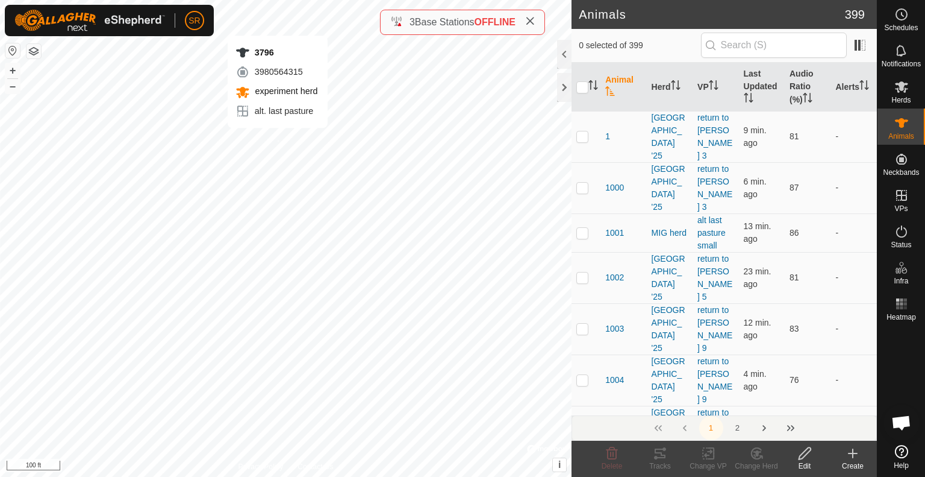
click at [277, 140] on div "3796 3980564315 experiment herd alt. last pasture + – ⇧ i © Mapbox , © OpenStre…" at bounding box center [286, 238] width 572 height 477
click at [755, 459] on icon at bounding box center [756, 453] width 10 height 11
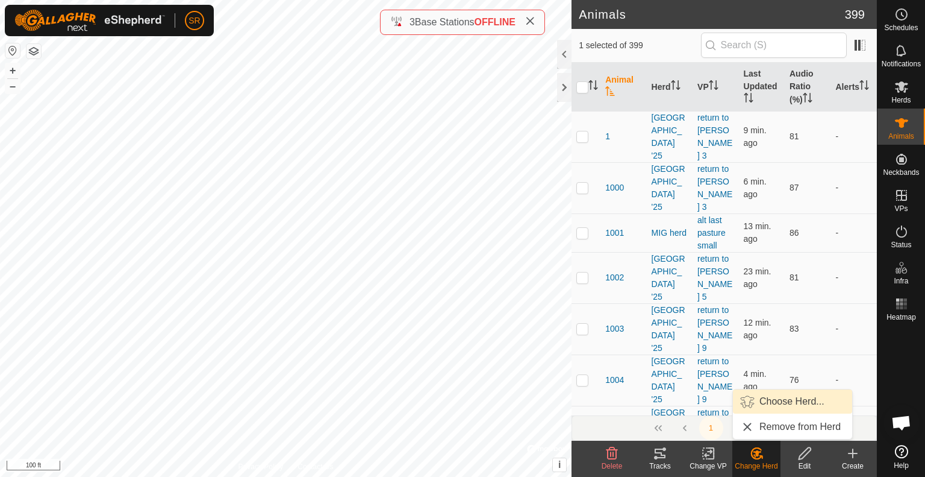
click at [788, 404] on link "Choose Herd..." at bounding box center [792, 401] width 119 height 24
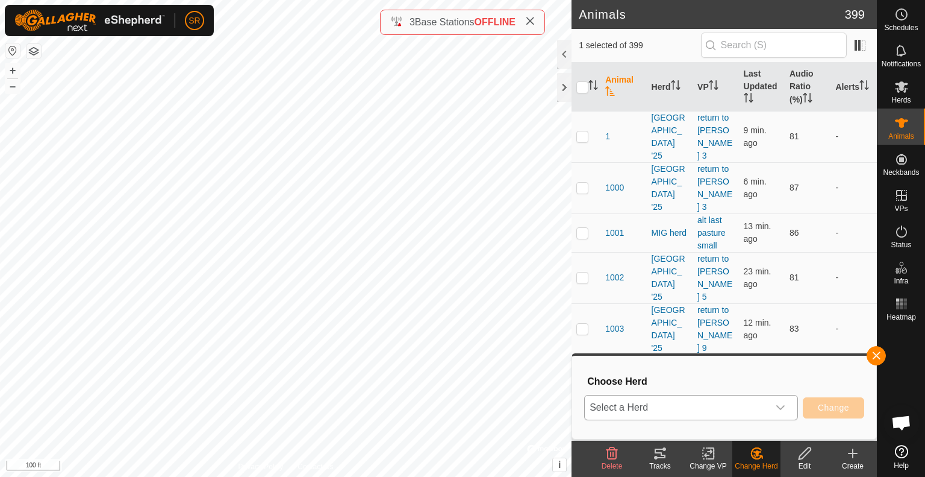
click at [745, 402] on span "Select a Herd" at bounding box center [677, 407] width 184 height 24
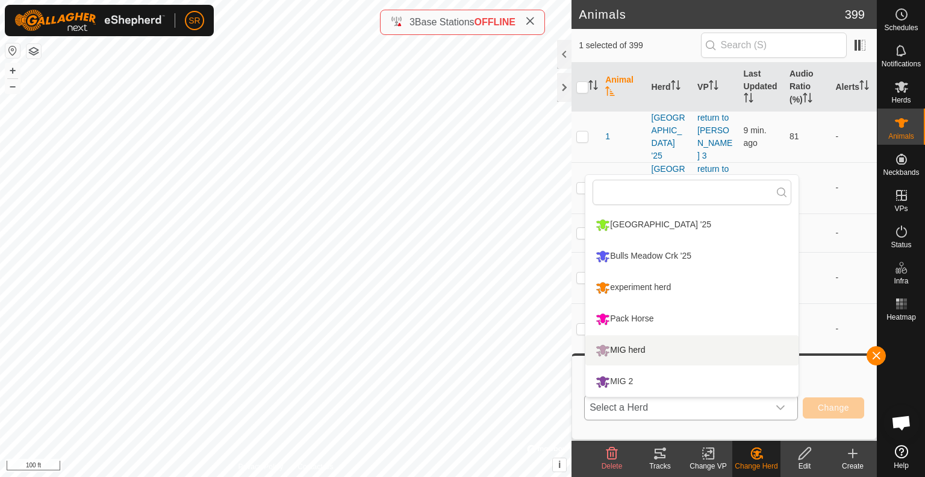
click at [693, 360] on li "MIG herd" at bounding box center [692, 350] width 213 height 30
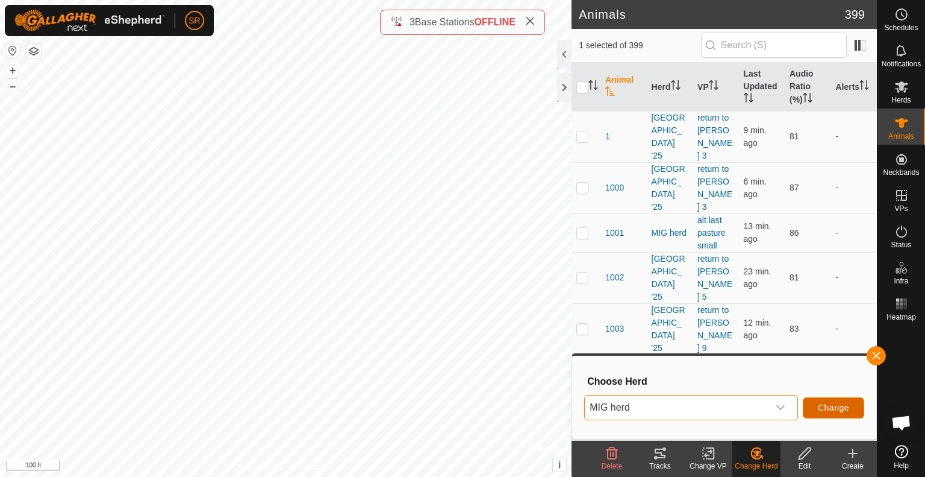
click at [828, 412] on span "Change" at bounding box center [833, 407] width 31 height 10
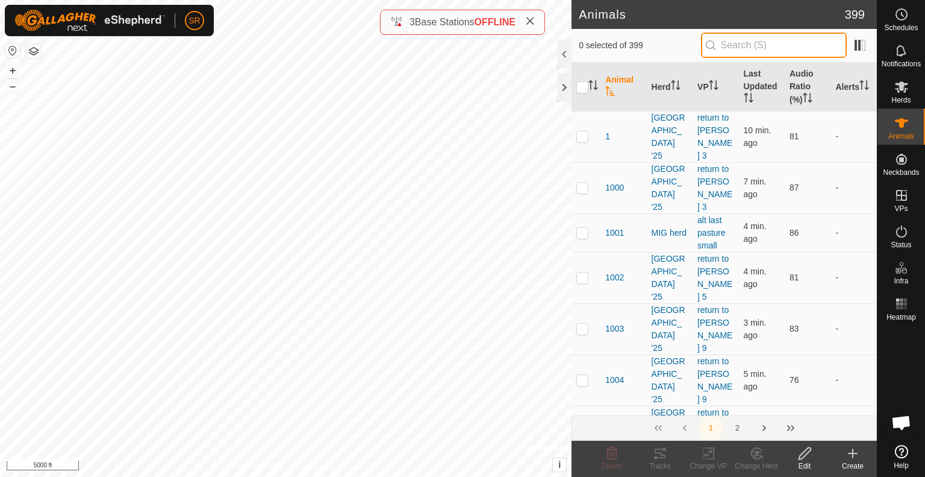
click at [735, 51] on input "text" at bounding box center [774, 45] width 146 height 25
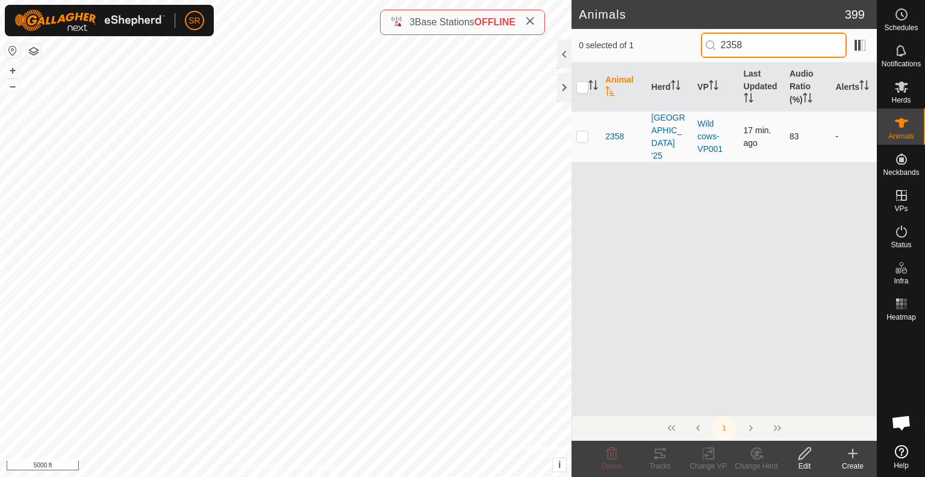
type input "2358"
click at [582, 131] on p-checkbox at bounding box center [583, 136] width 12 height 10
checkbox input "true"
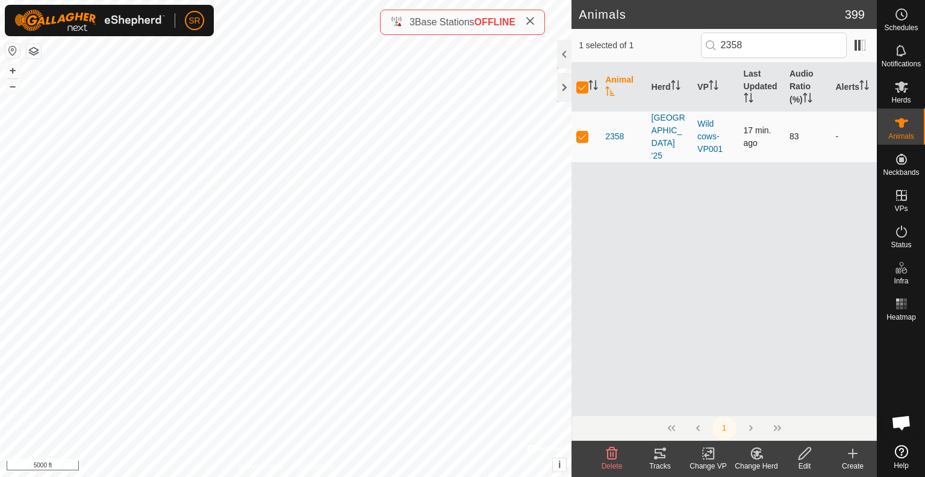
click at [582, 131] on p-checkbox at bounding box center [583, 136] width 12 height 10
checkbox input "false"
click at [582, 131] on p-checkbox at bounding box center [583, 136] width 12 height 10
checkbox input "true"
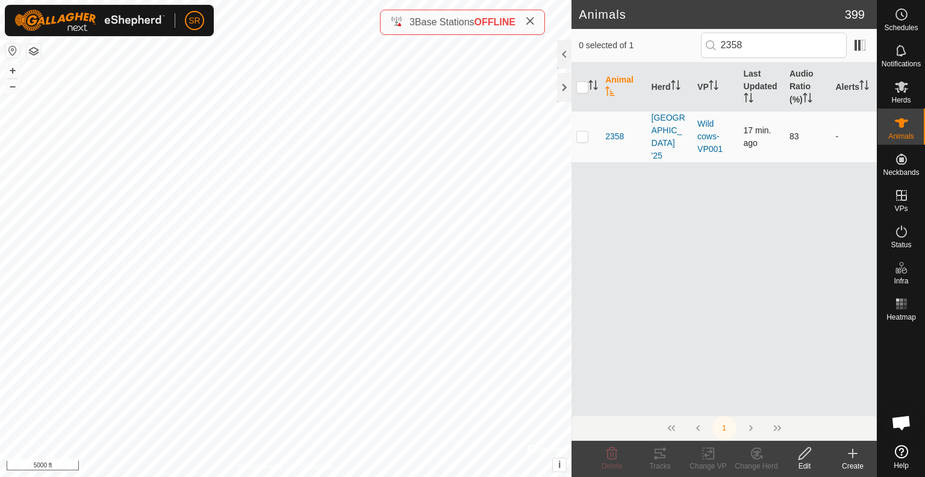
checkbox input "true"
click at [584, 81] on input "checkbox" at bounding box center [583, 87] width 12 height 12
checkbox input "false"
click at [712, 464] on div "Change VP" at bounding box center [708, 465] width 48 height 11
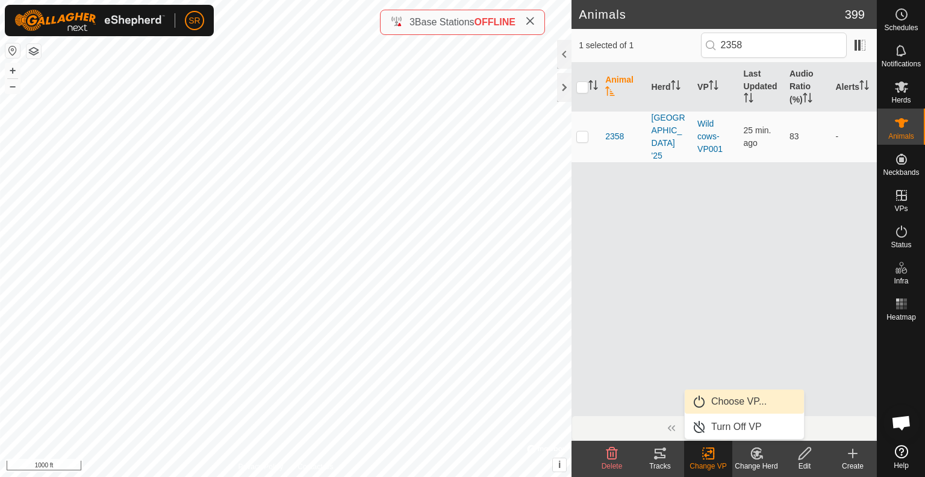
click at [742, 409] on link "Choose VP..." at bounding box center [744, 401] width 119 height 24
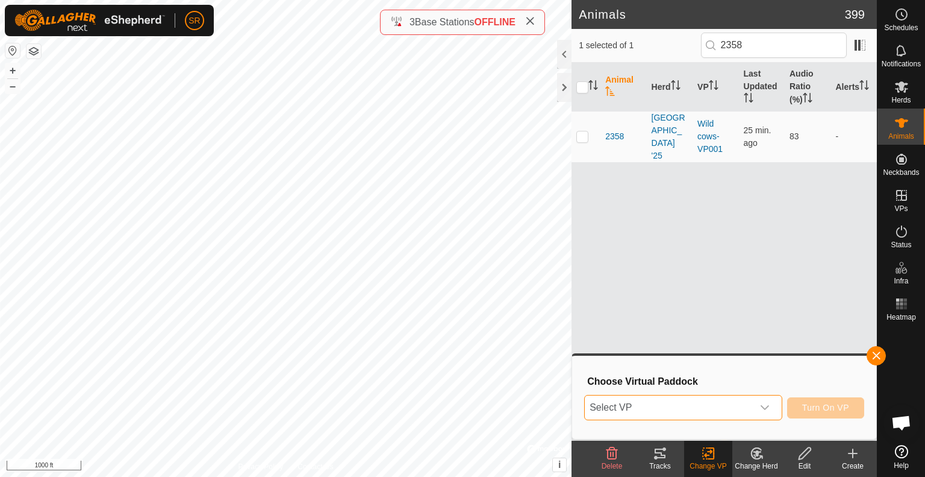
click at [727, 407] on span "Select VP" at bounding box center [669, 407] width 168 height 24
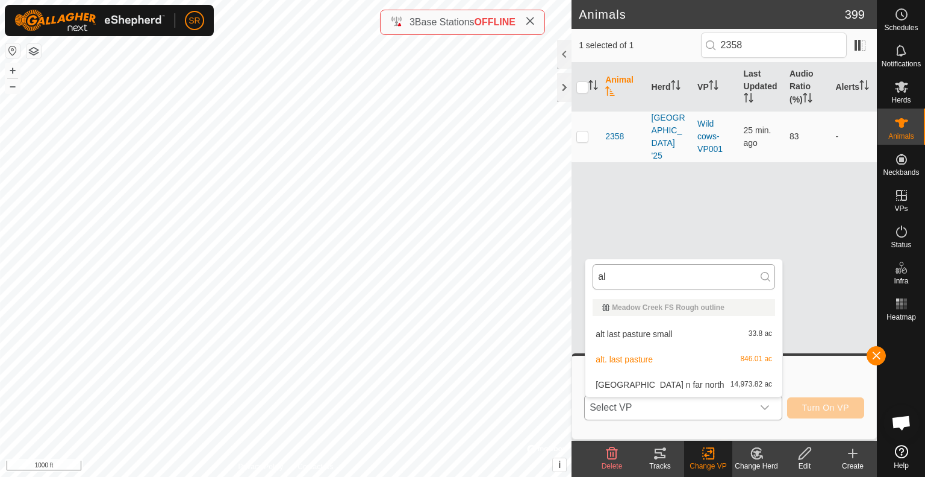
type input "a"
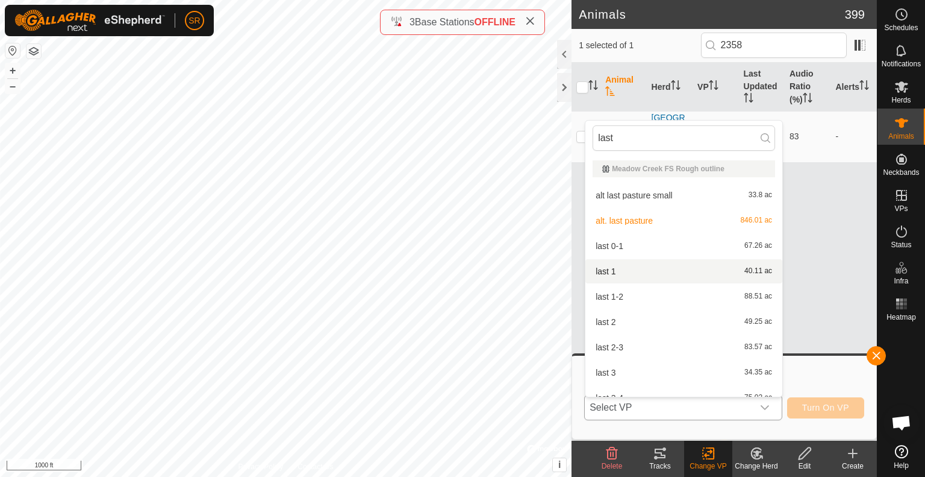
type input "last"
click at [617, 267] on li "last 1 40.11 ac" at bounding box center [684, 271] width 197 height 24
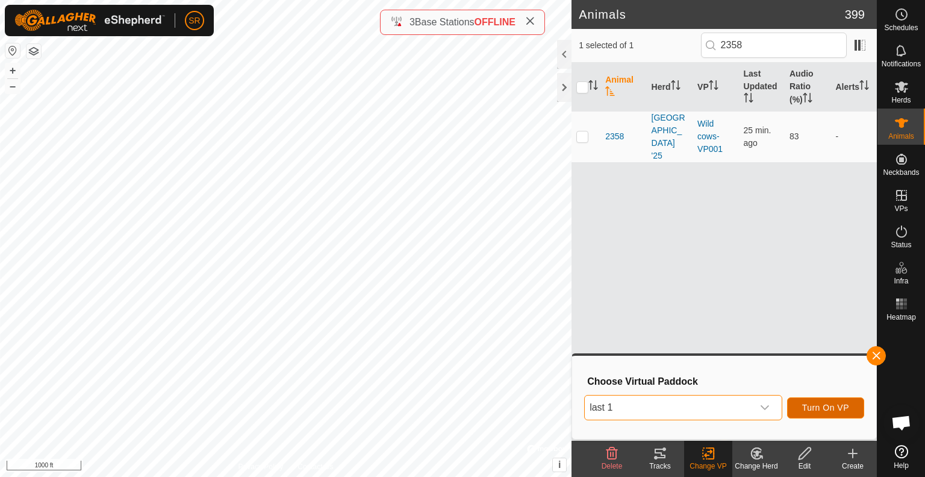
click at [825, 407] on span "Turn On VP" at bounding box center [826, 407] width 47 height 10
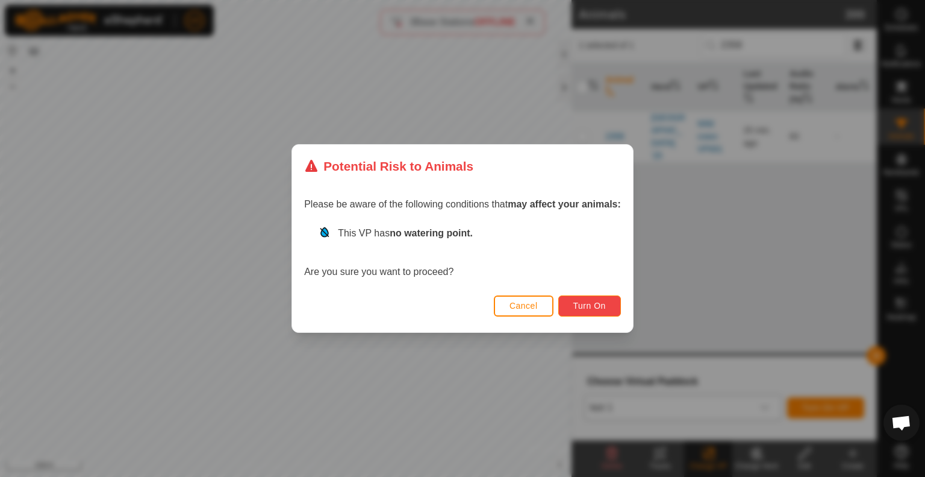
click at [606, 305] on span "Turn On" at bounding box center [590, 306] width 33 height 10
